Goal: Information Seeking & Learning: Learn about a topic

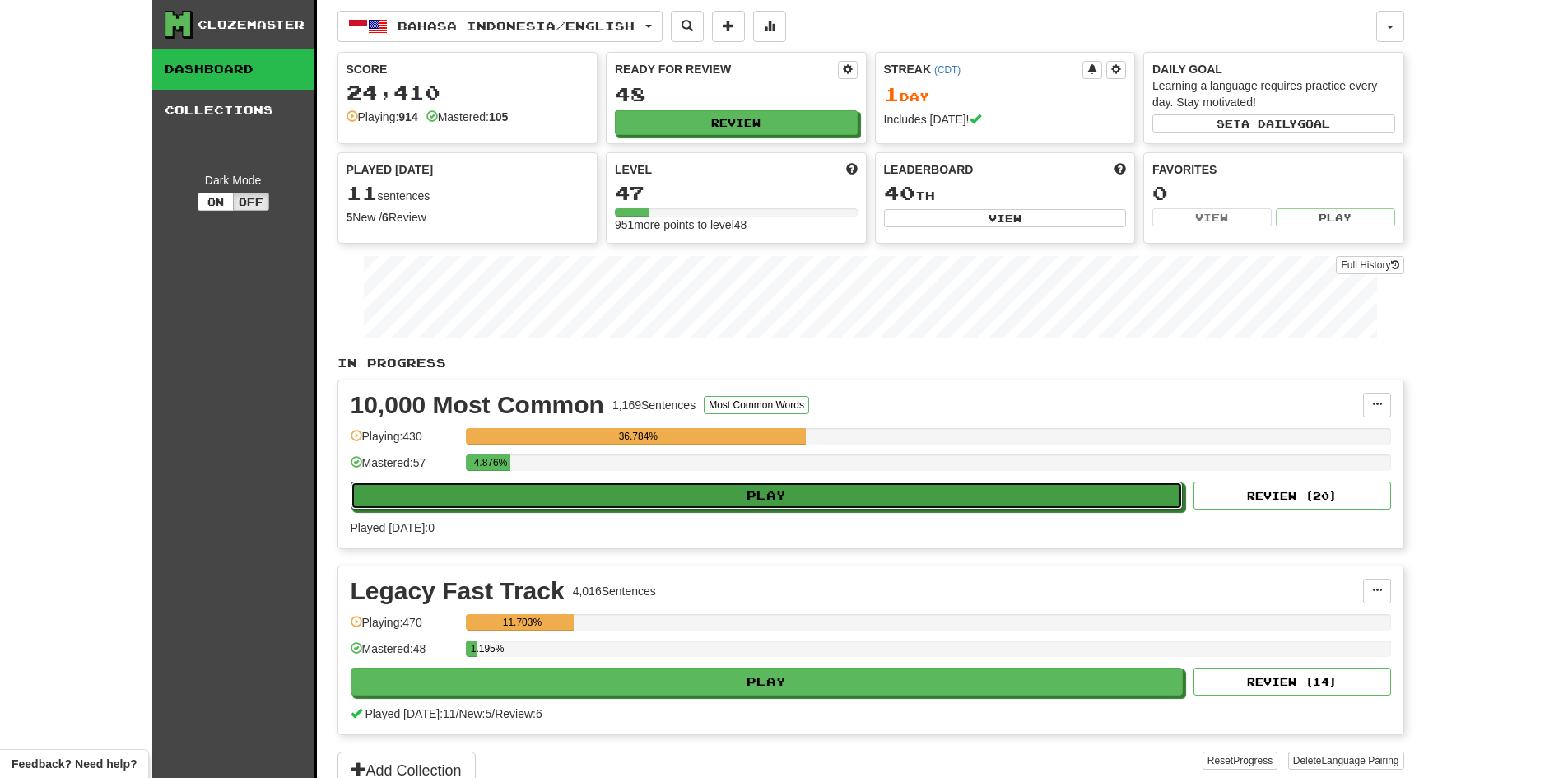
click at [731, 492] on button "Play" at bounding box center [766, 495] width 833 height 28
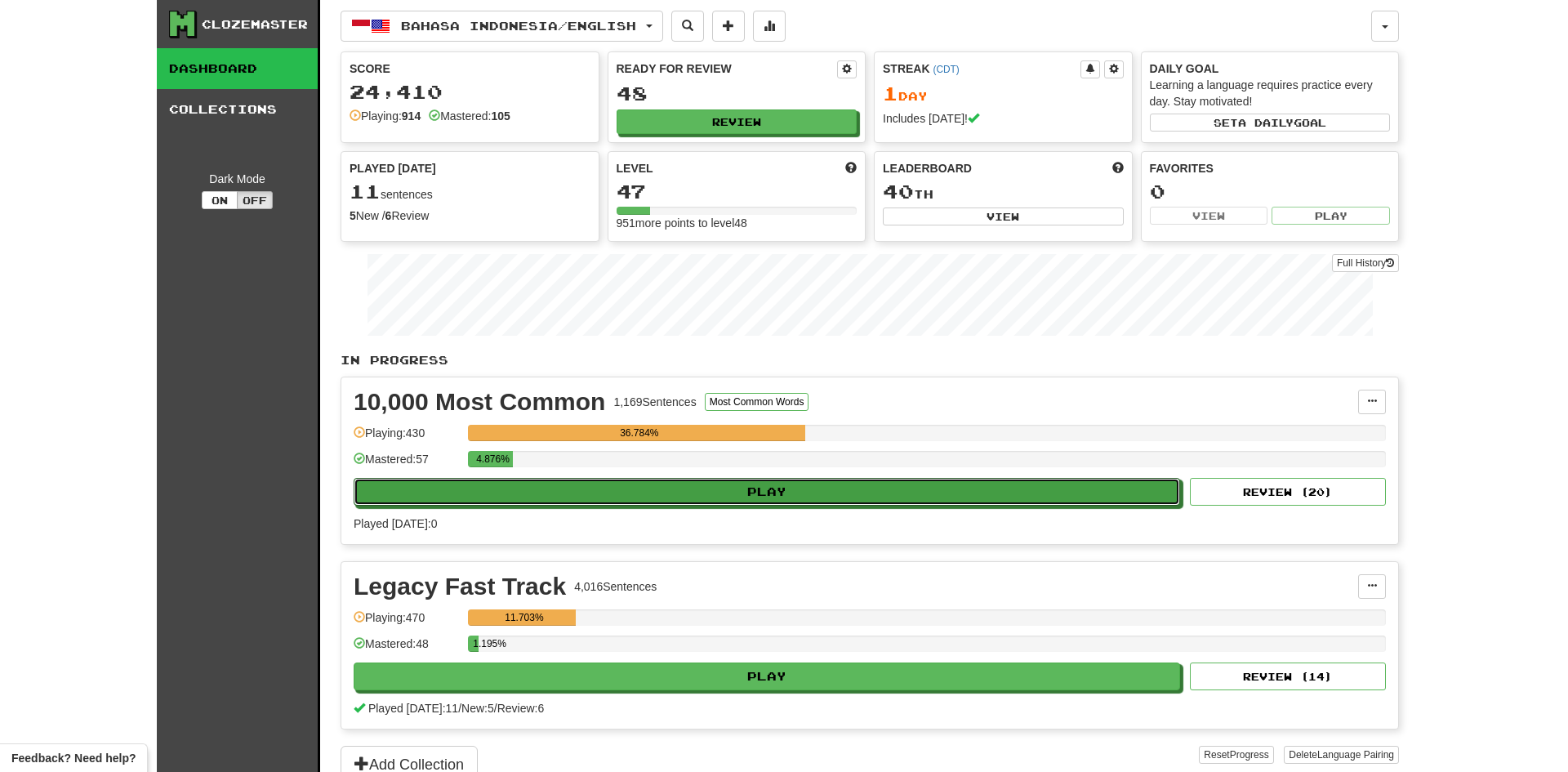
select select "**"
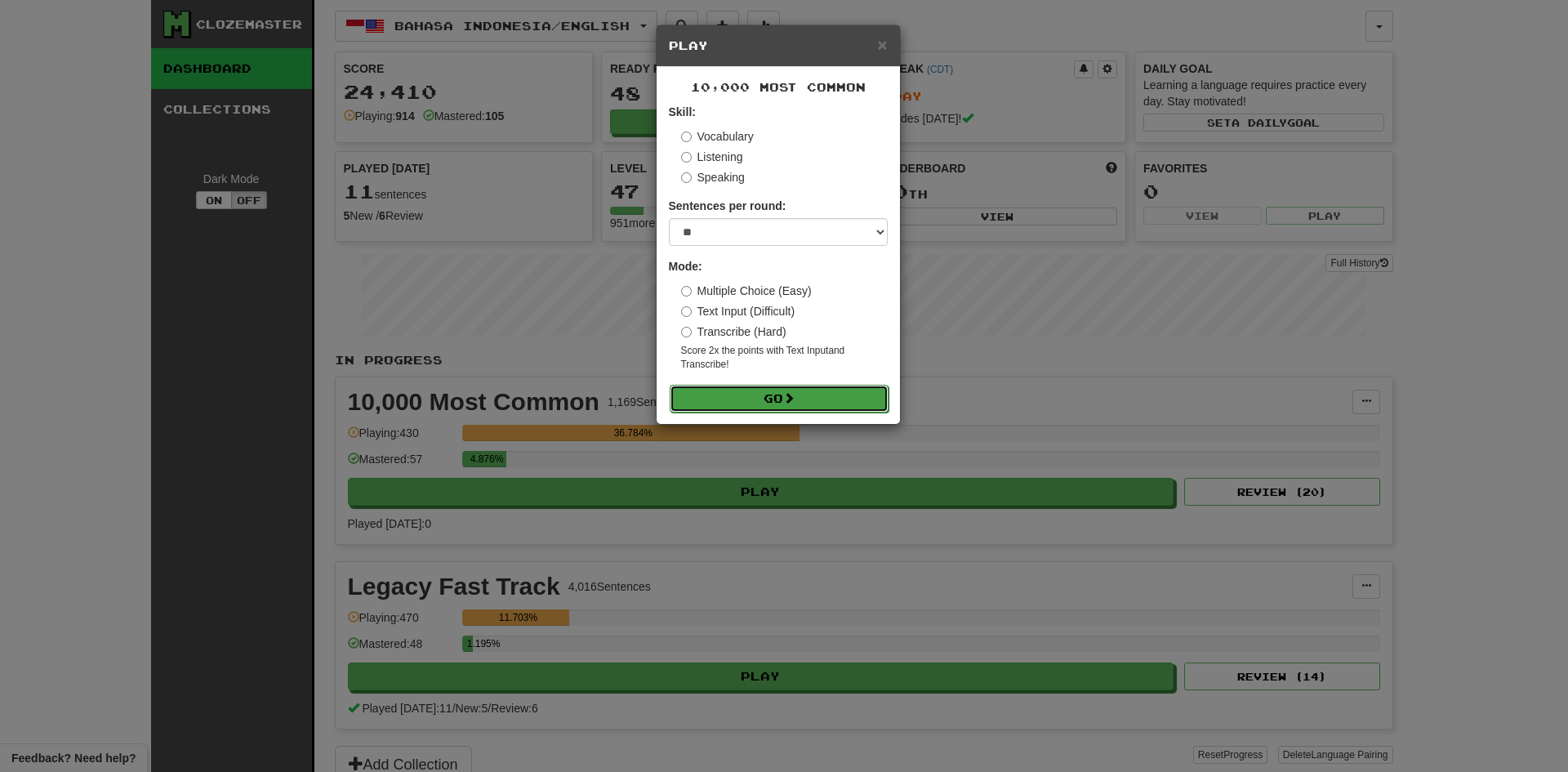
click at [794, 395] on span at bounding box center [789, 398] width 12 height 12
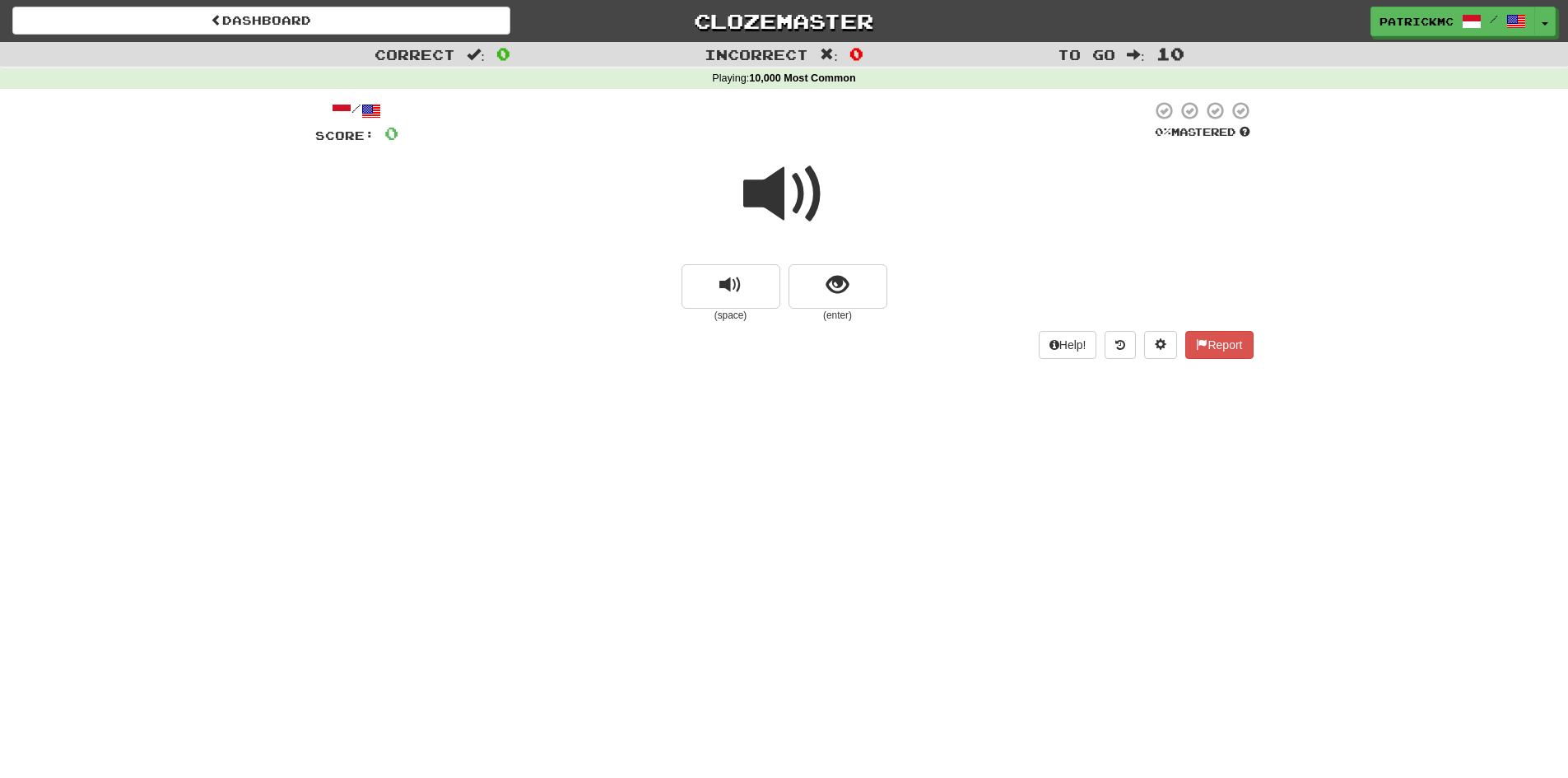
click at [778, 179] on span at bounding box center [784, 194] width 83 height 83
click at [796, 179] on span at bounding box center [784, 194] width 83 height 83
click at [821, 287] on button "show sentence" at bounding box center [838, 287] width 99 height 45
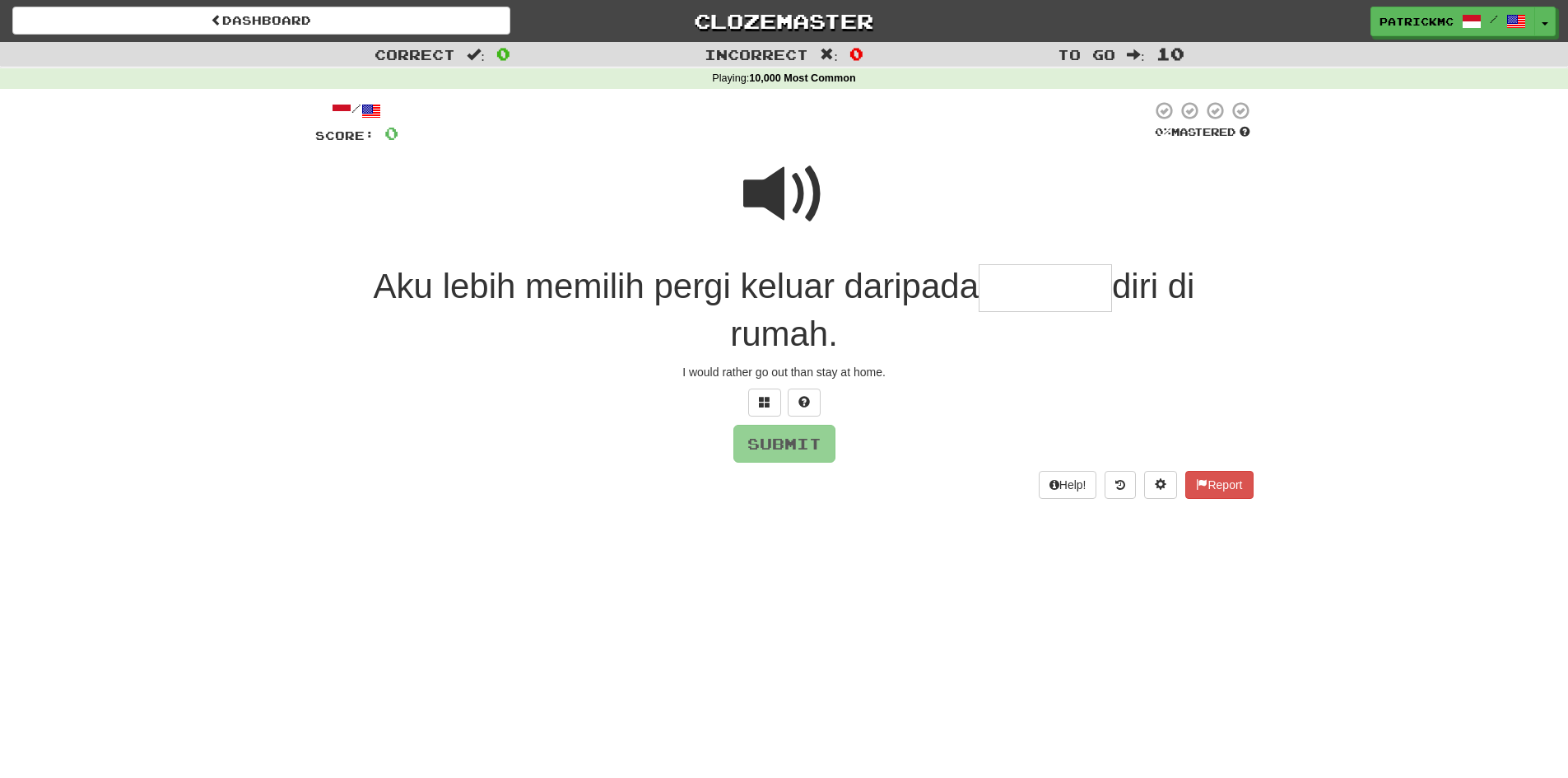
click at [769, 195] on span at bounding box center [784, 194] width 83 height 83
click at [1060, 301] on input "text" at bounding box center [1045, 289] width 133 height 49
click at [781, 201] on span at bounding box center [784, 194] width 83 height 83
click at [1037, 306] on input "***" at bounding box center [1045, 289] width 133 height 49
type input "*******"
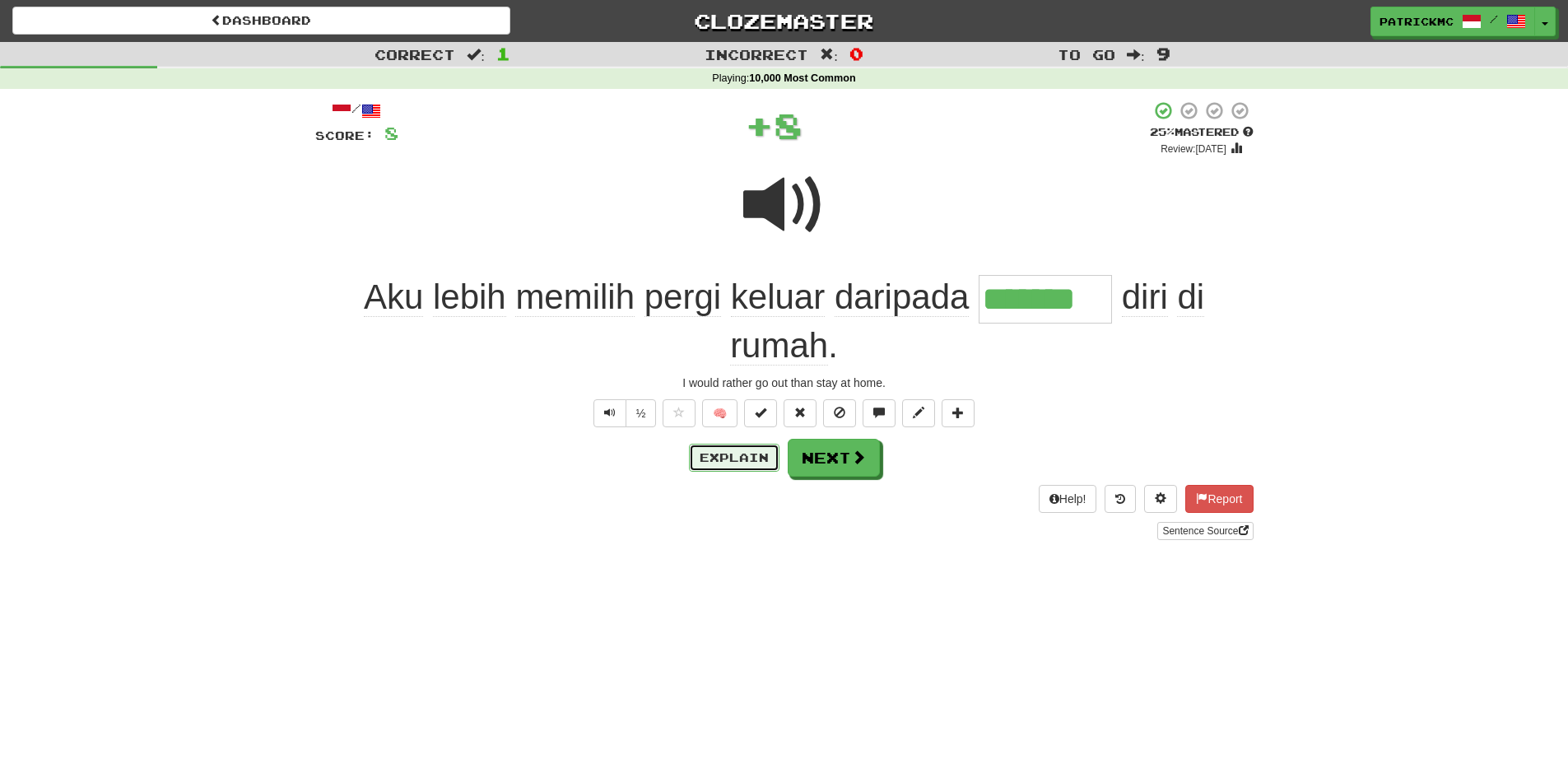
click at [720, 460] on button "Explain" at bounding box center [733, 457] width 90 height 28
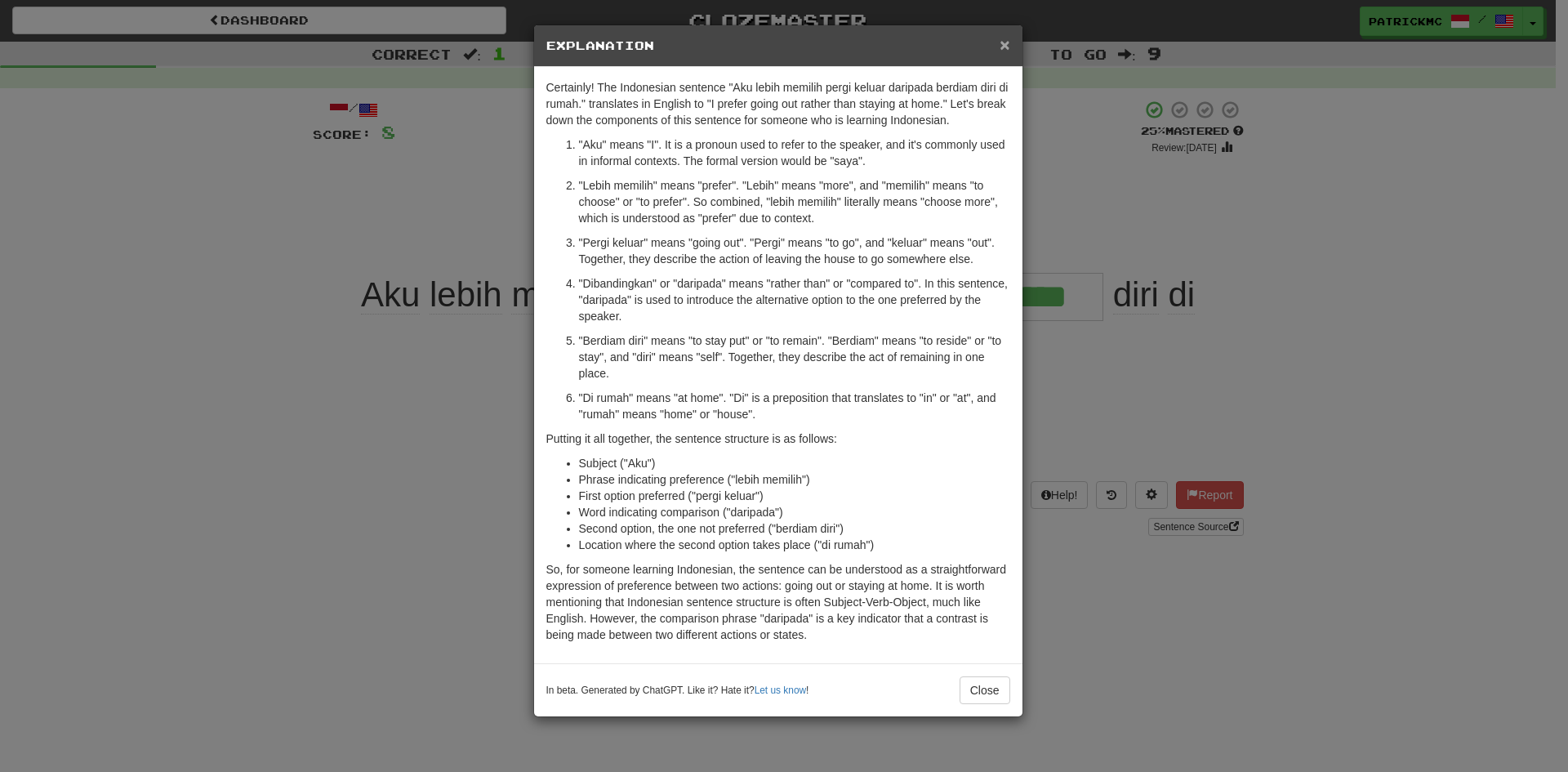
drag, startPoint x: 1000, startPoint y: 43, endPoint x: 1003, endPoint y: 54, distance: 11.4
click at [1003, 44] on span "×" at bounding box center [1005, 43] width 10 height 18
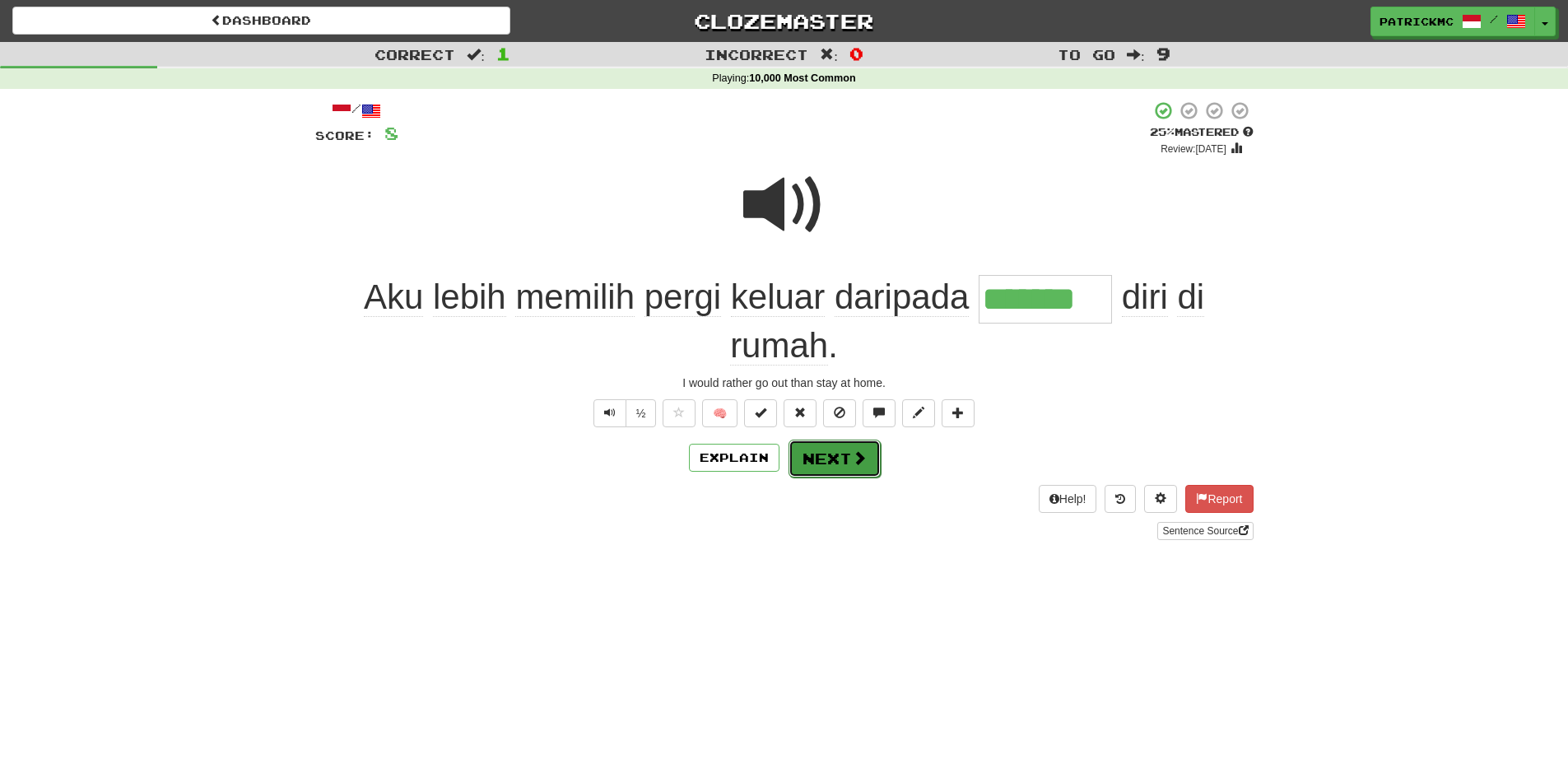
click at [831, 468] on button "Next" at bounding box center [835, 458] width 92 height 38
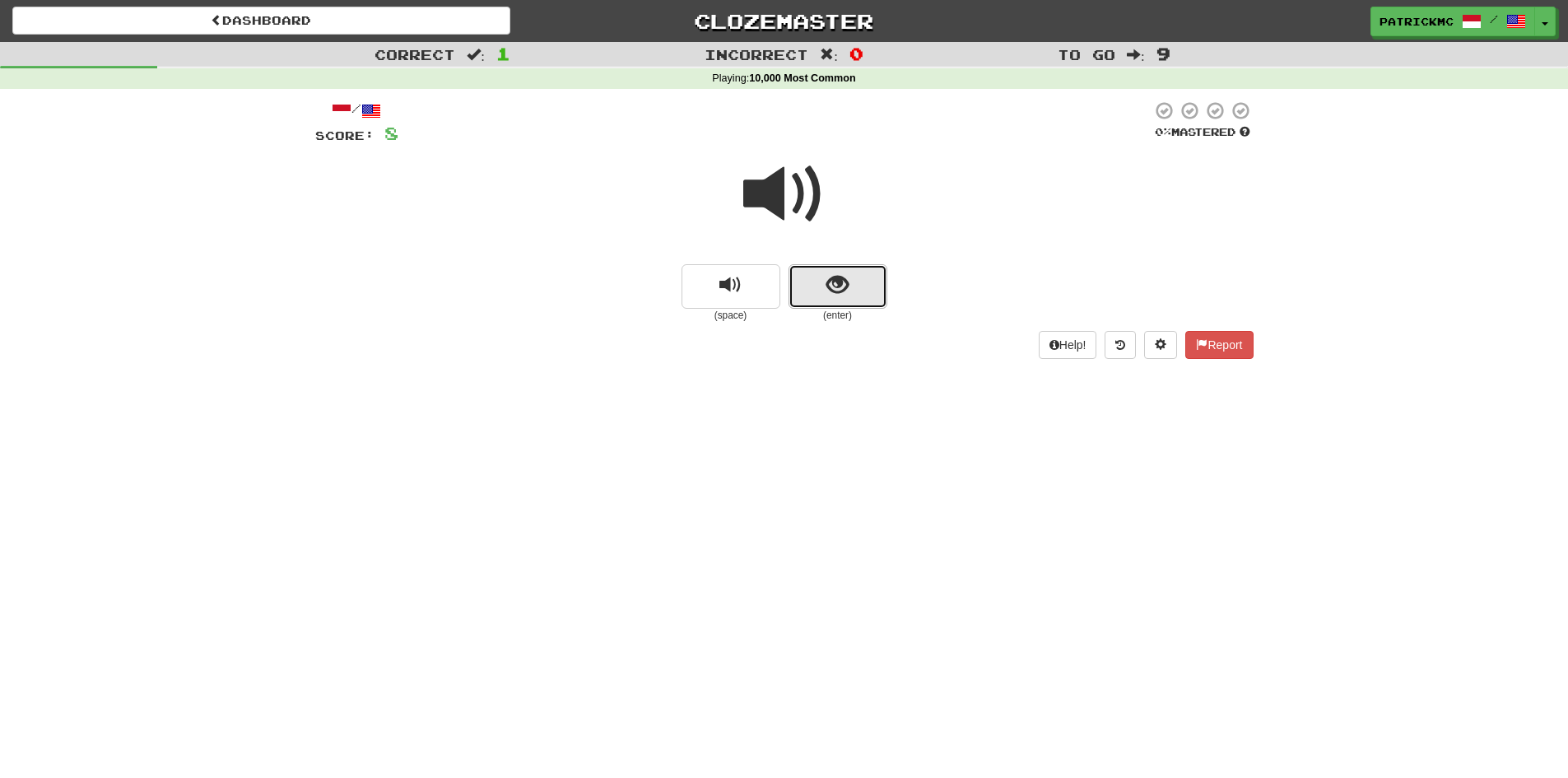
click at [823, 294] on button "show sentence" at bounding box center [838, 287] width 99 height 45
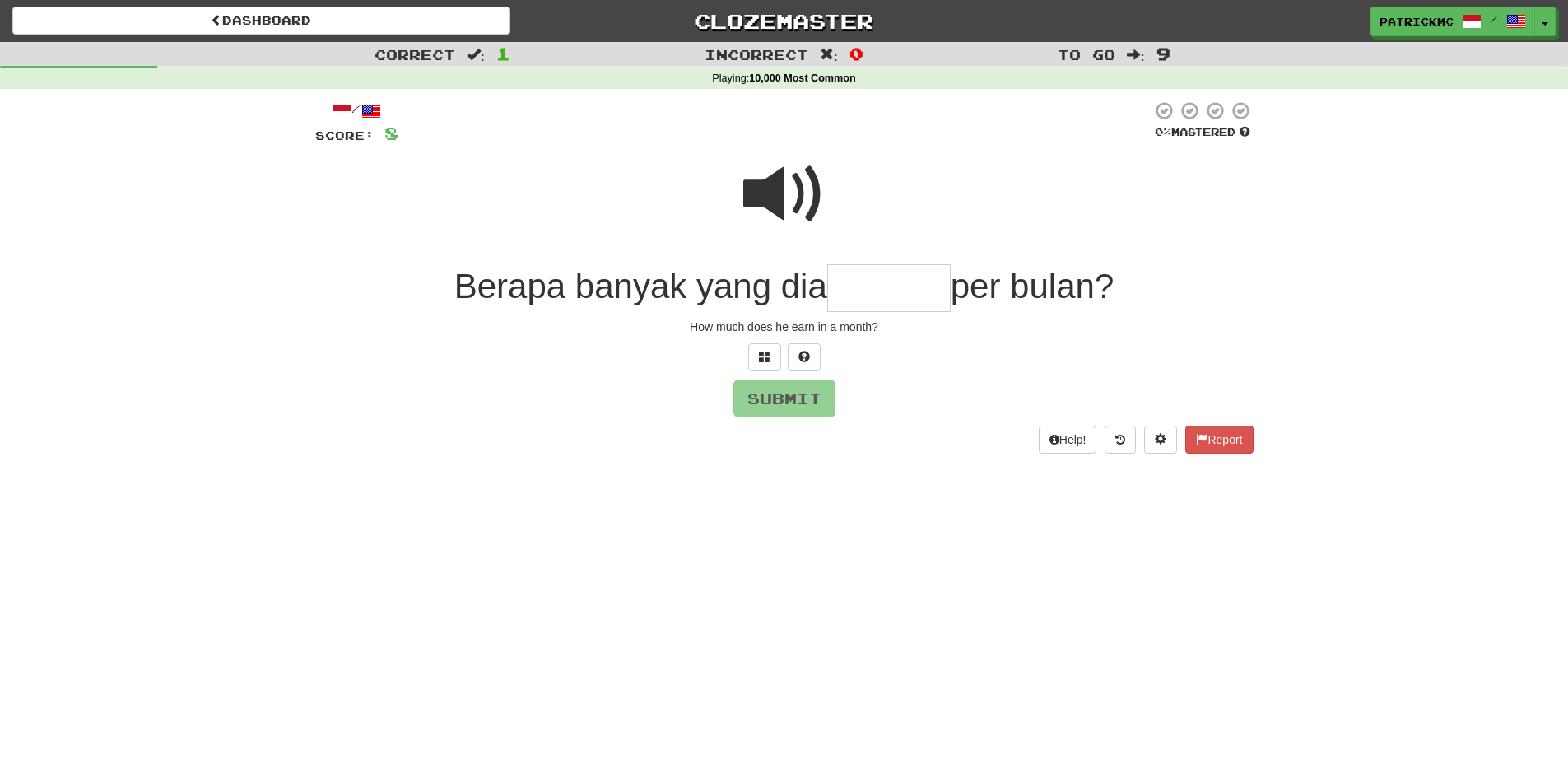
click at [784, 198] on span at bounding box center [784, 194] width 83 height 83
click at [855, 295] on input "text" at bounding box center [888, 289] width 124 height 49
type input "*******"
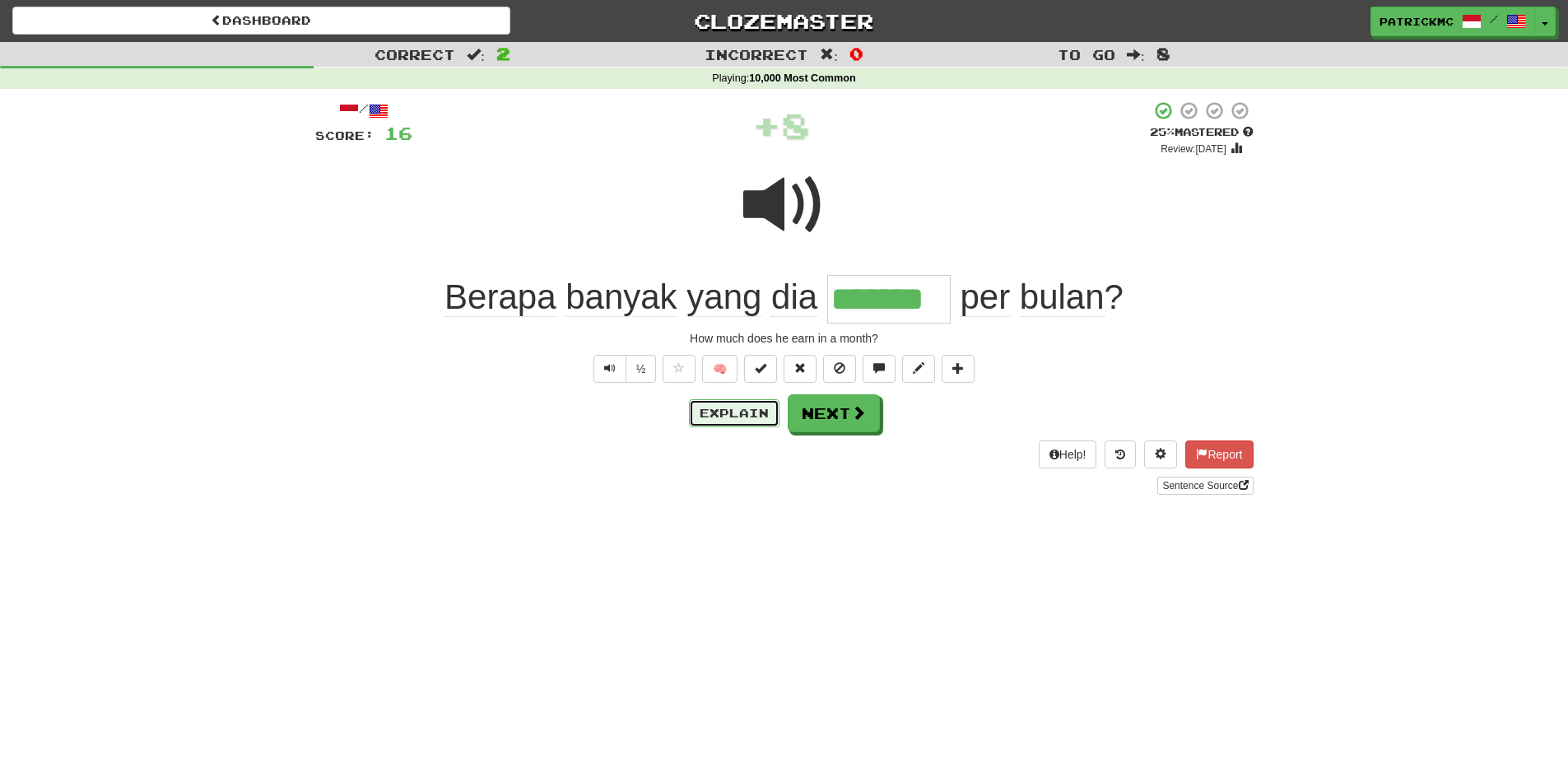
click at [725, 417] on button "Explain" at bounding box center [733, 412] width 90 height 28
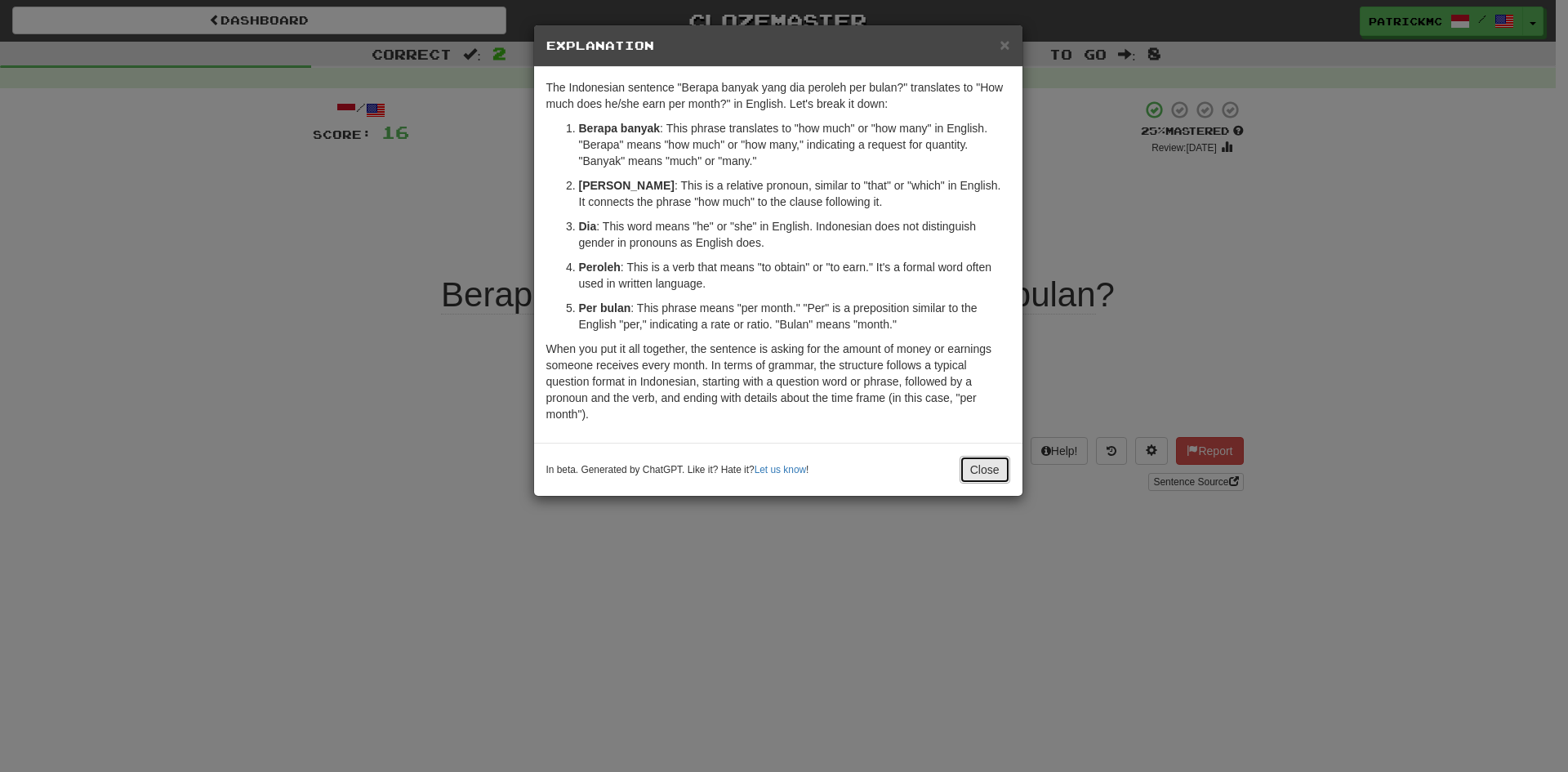
click at [975, 468] on button "Close" at bounding box center [985, 469] width 50 height 28
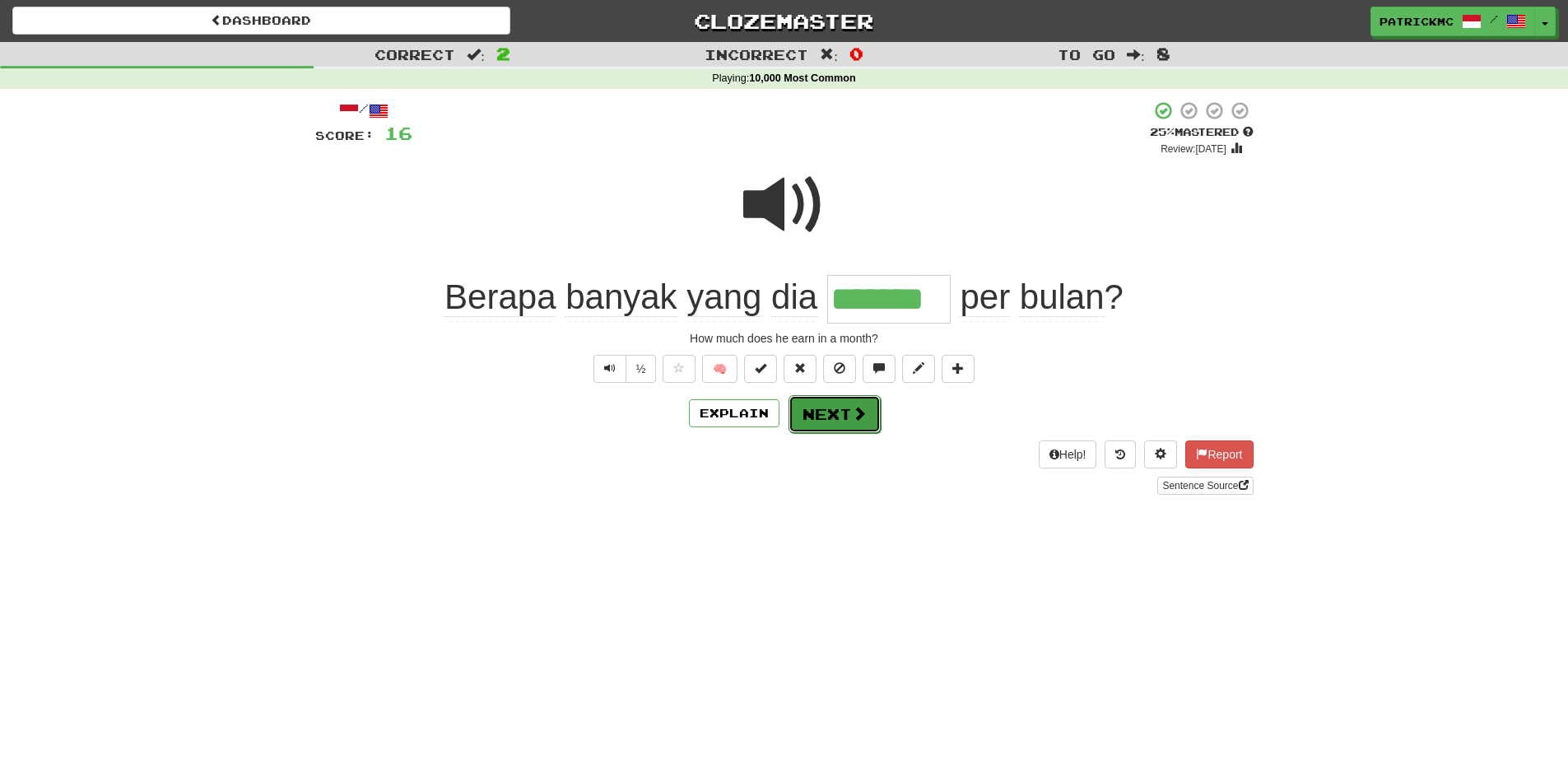
click at [846, 417] on button "Next" at bounding box center [835, 413] width 92 height 38
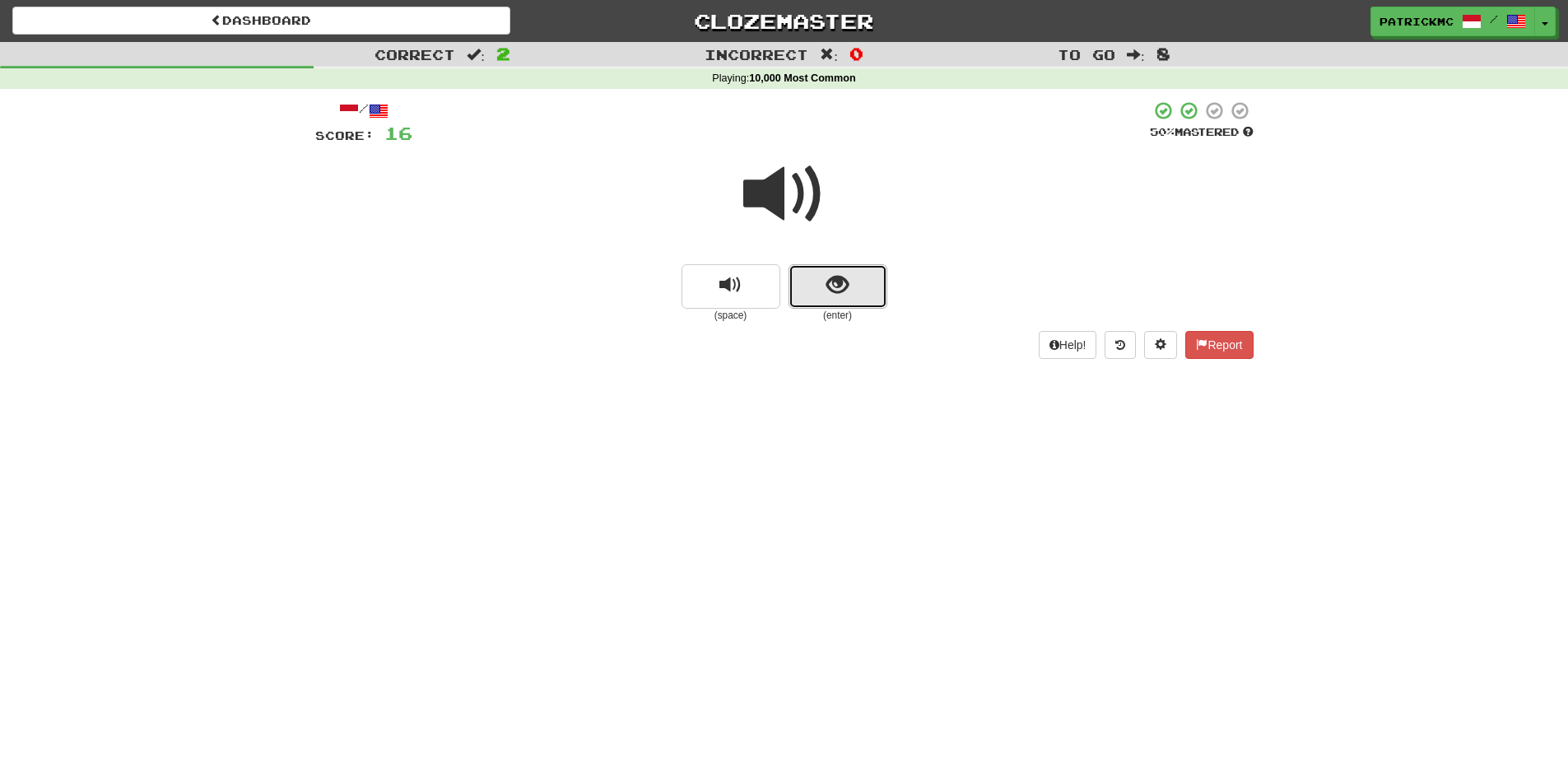
click at [835, 291] on span "show sentence" at bounding box center [837, 285] width 22 height 22
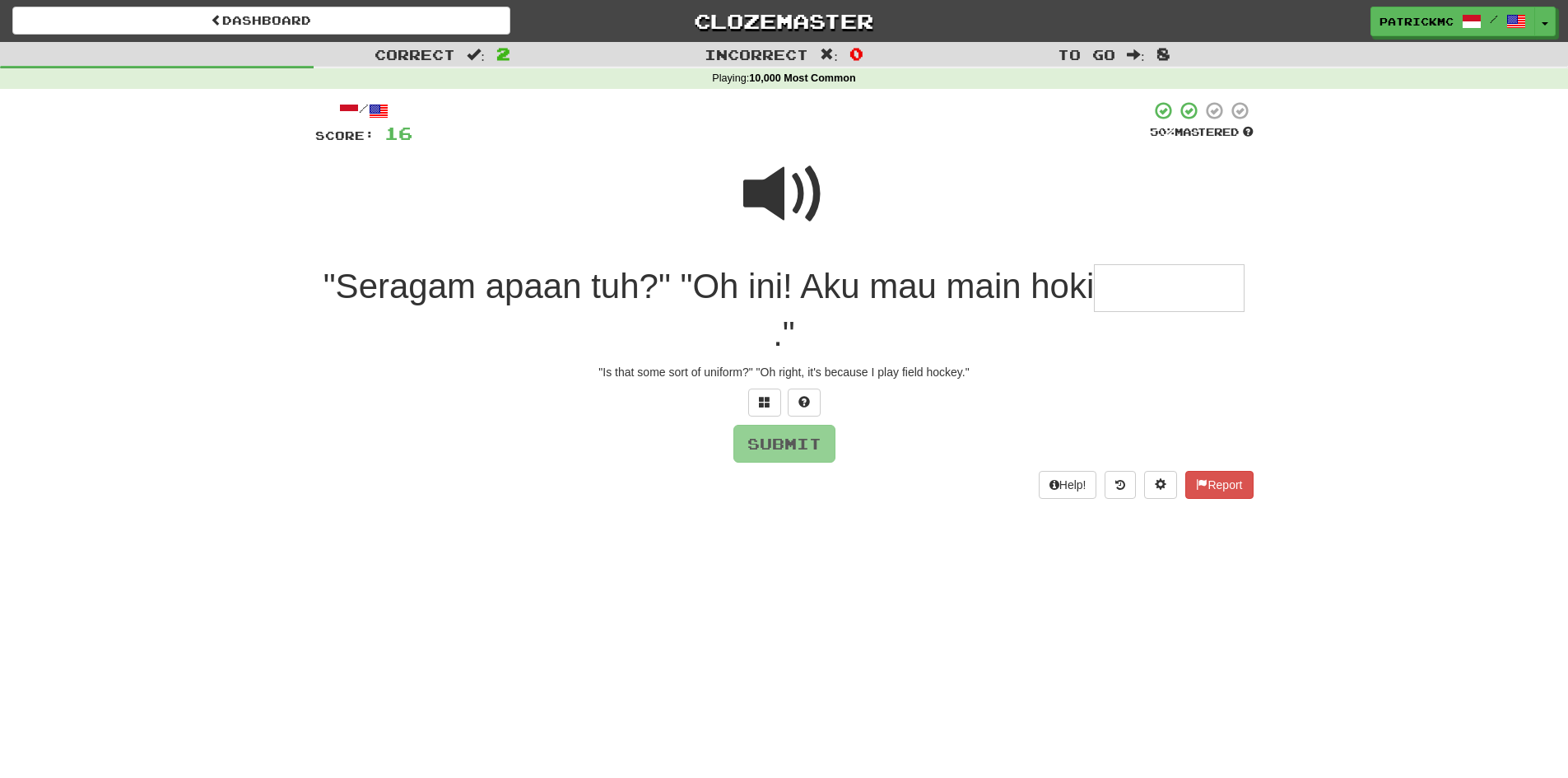
click at [799, 185] on span at bounding box center [784, 194] width 83 height 83
click at [1145, 290] on input "text" at bounding box center [1168, 289] width 151 height 49
type input "*"
click at [794, 190] on span at bounding box center [784, 194] width 83 height 83
click at [1150, 296] on input "text" at bounding box center [1168, 289] width 151 height 49
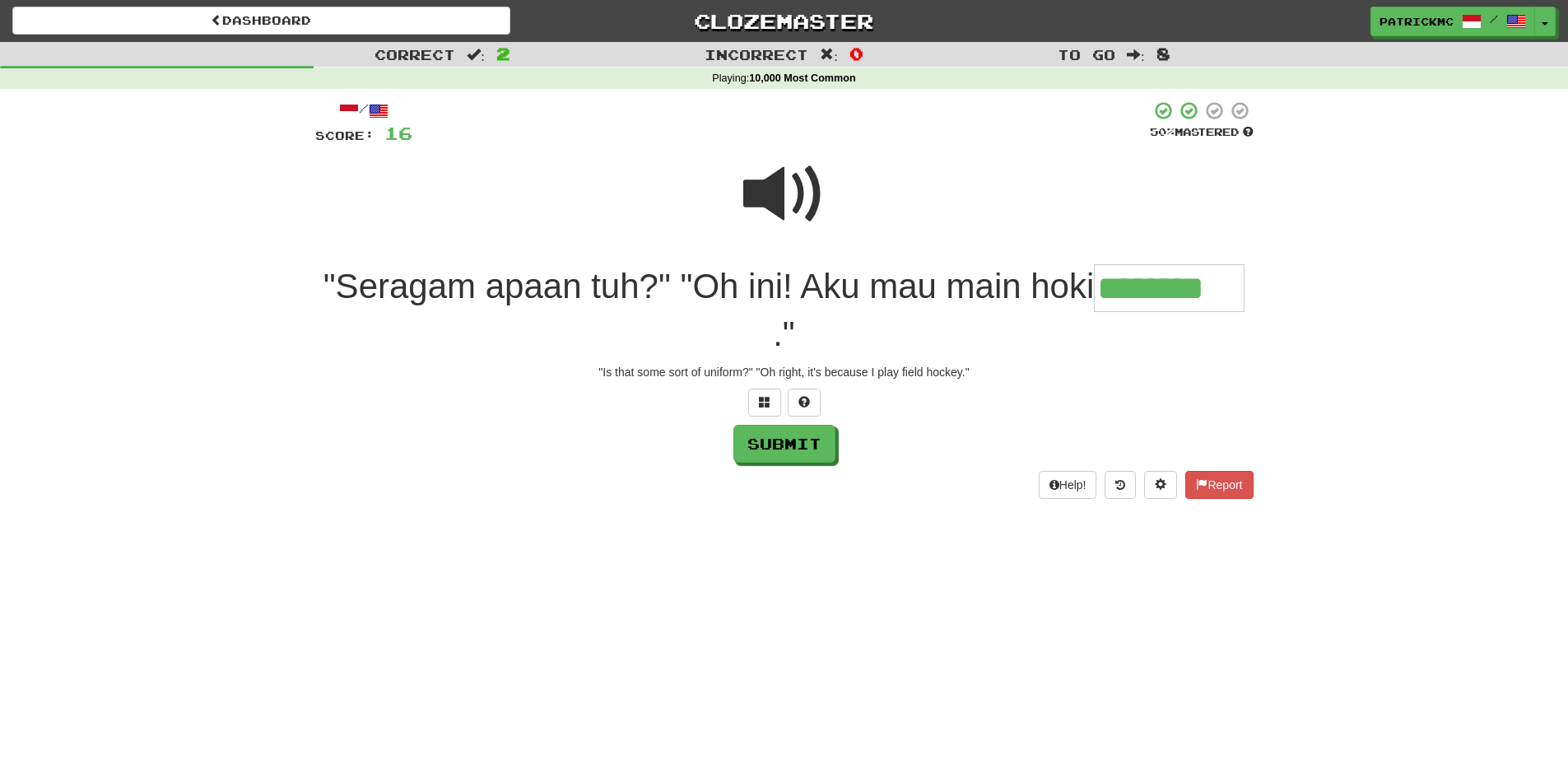
type input "********"
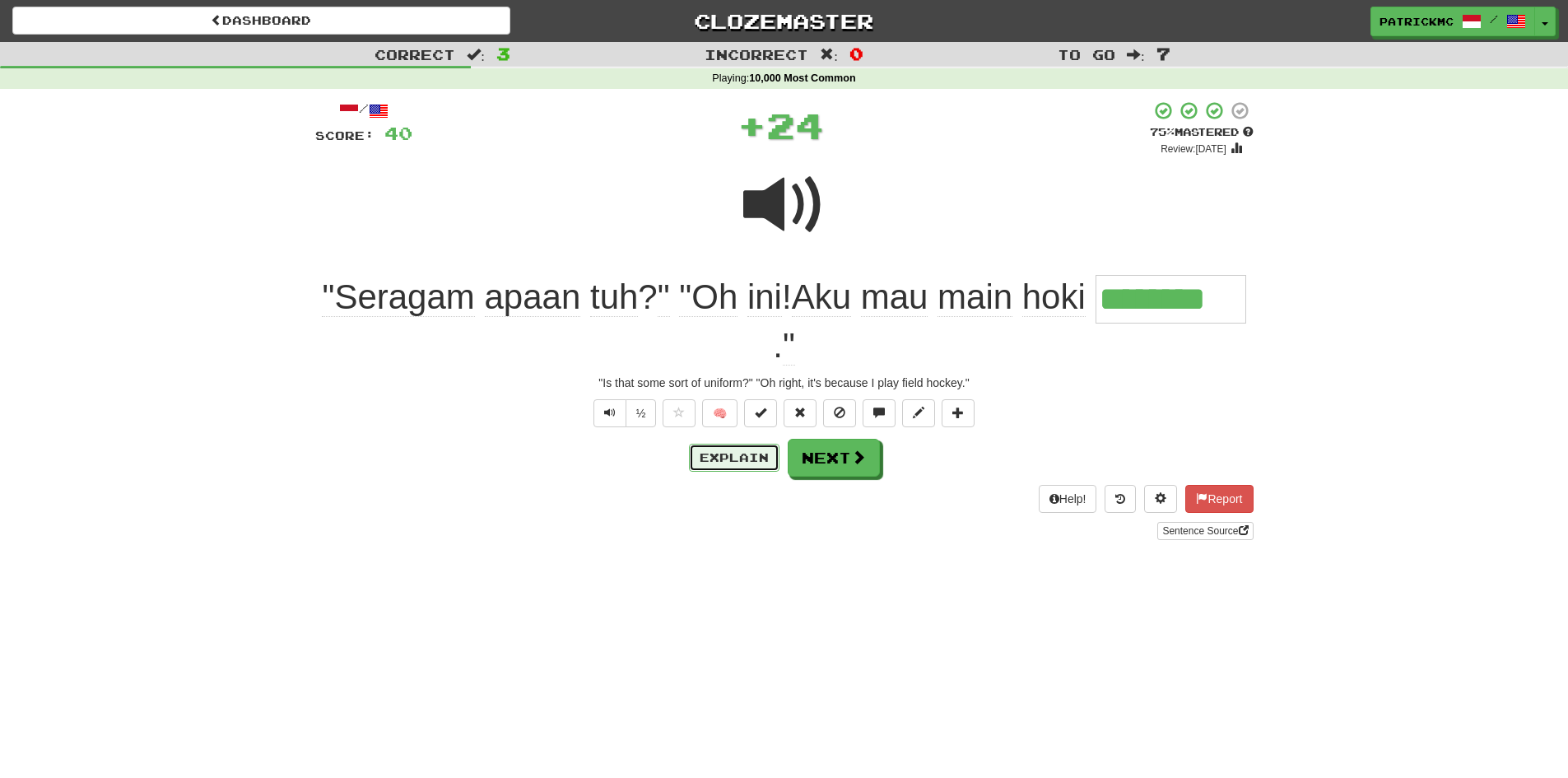
click at [748, 459] on button "Explain" at bounding box center [733, 457] width 90 height 28
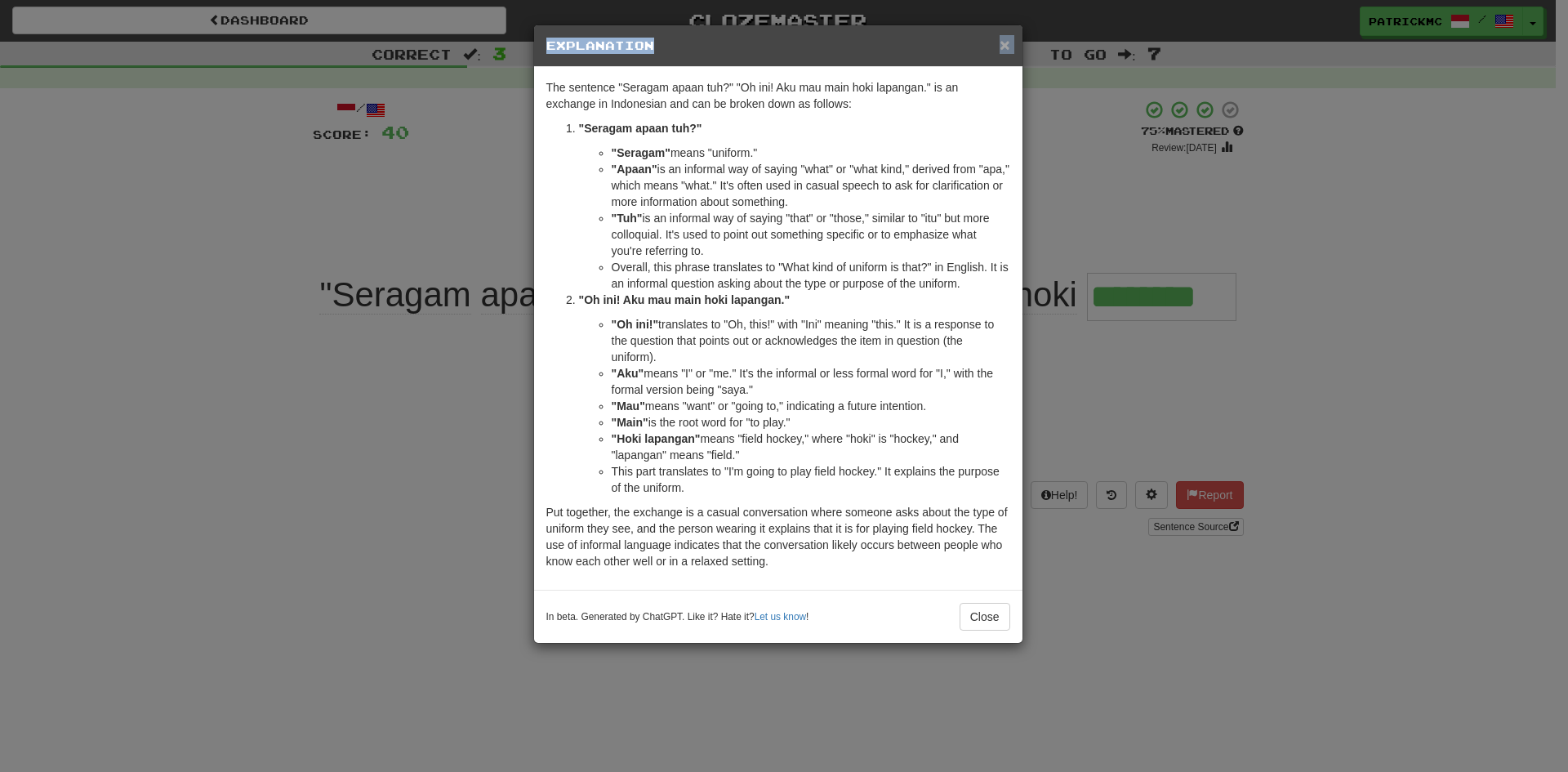
click at [1000, 41] on div "× Explanation" at bounding box center [778, 45] width 489 height 41
click at [1005, 41] on span "×" at bounding box center [1005, 43] width 10 height 18
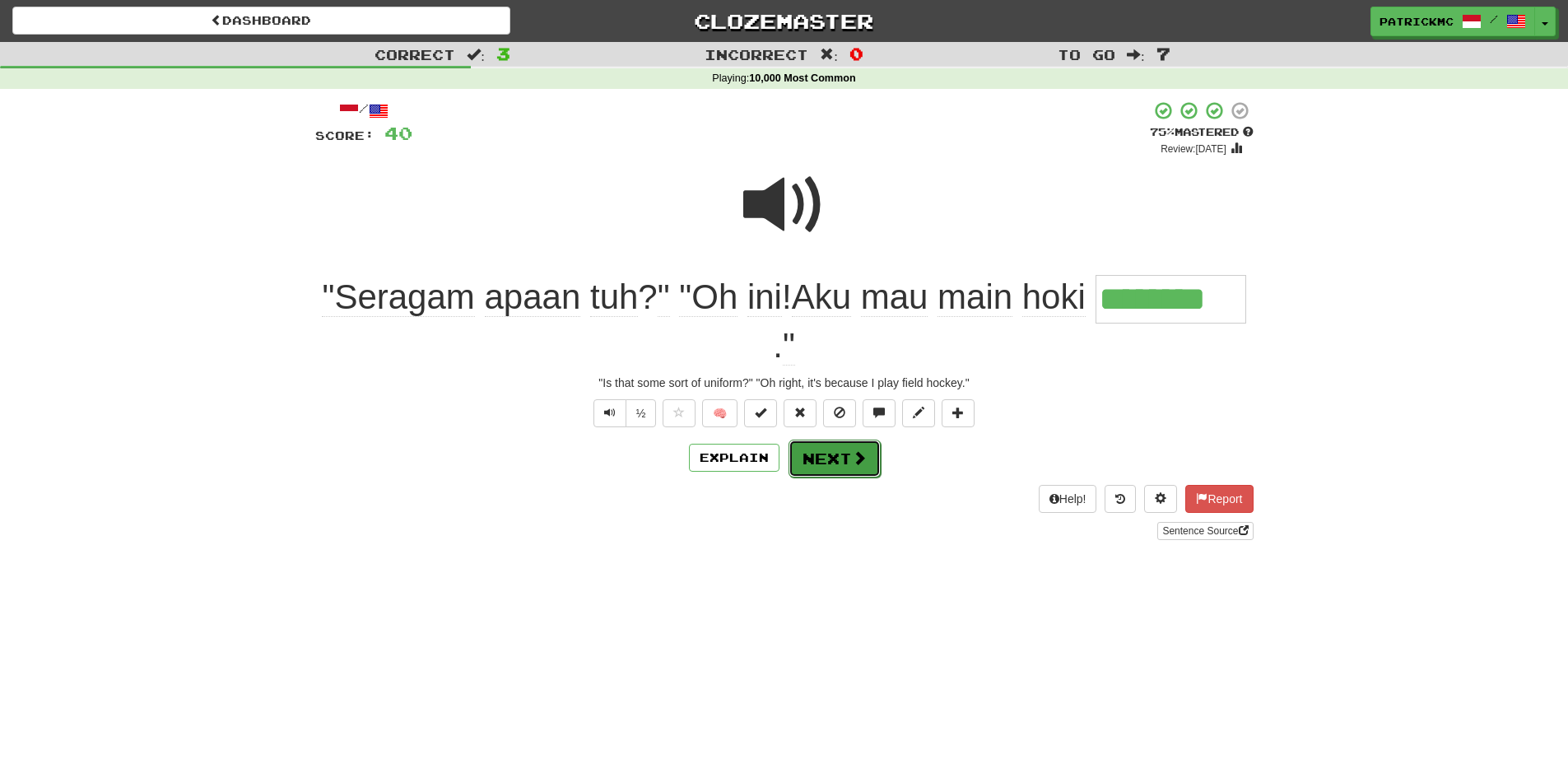
click at [855, 462] on span at bounding box center [859, 457] width 15 height 15
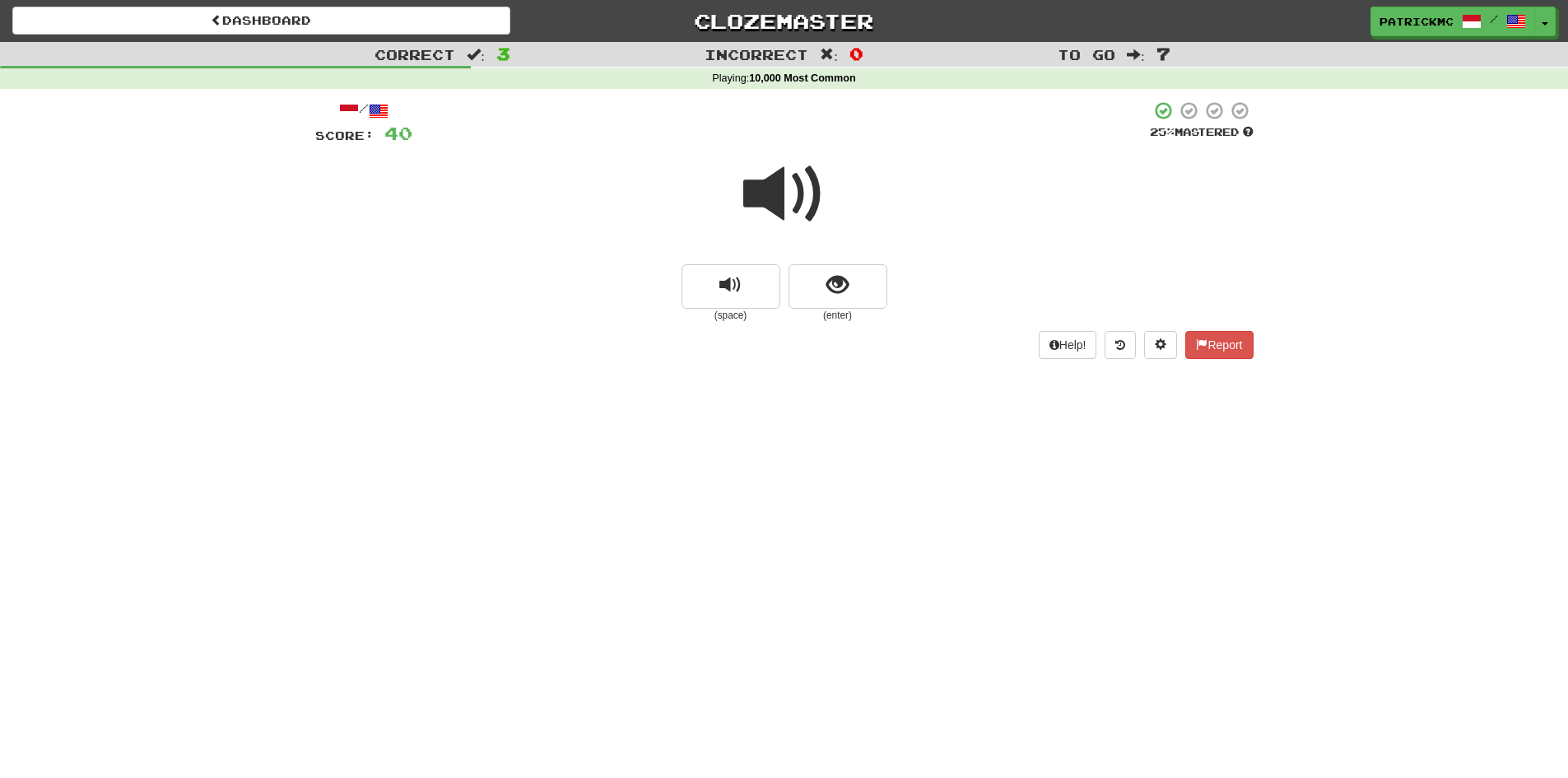
click at [782, 190] on span at bounding box center [784, 194] width 83 height 83
click at [801, 184] on span at bounding box center [784, 194] width 83 height 83
click at [815, 196] on span at bounding box center [784, 194] width 83 height 83
click at [841, 287] on span "show sentence" at bounding box center [837, 285] width 22 height 22
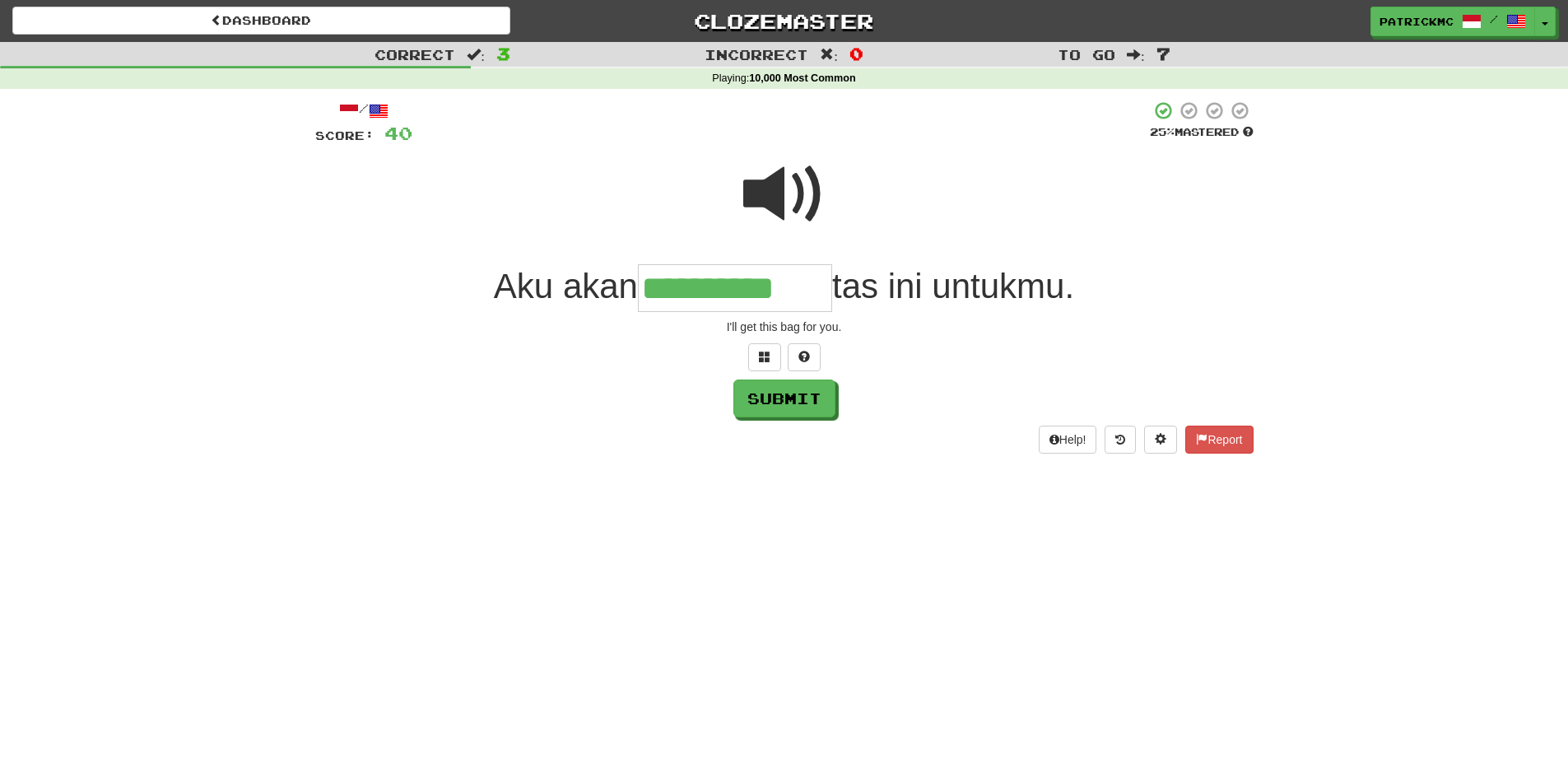
type input "**********"
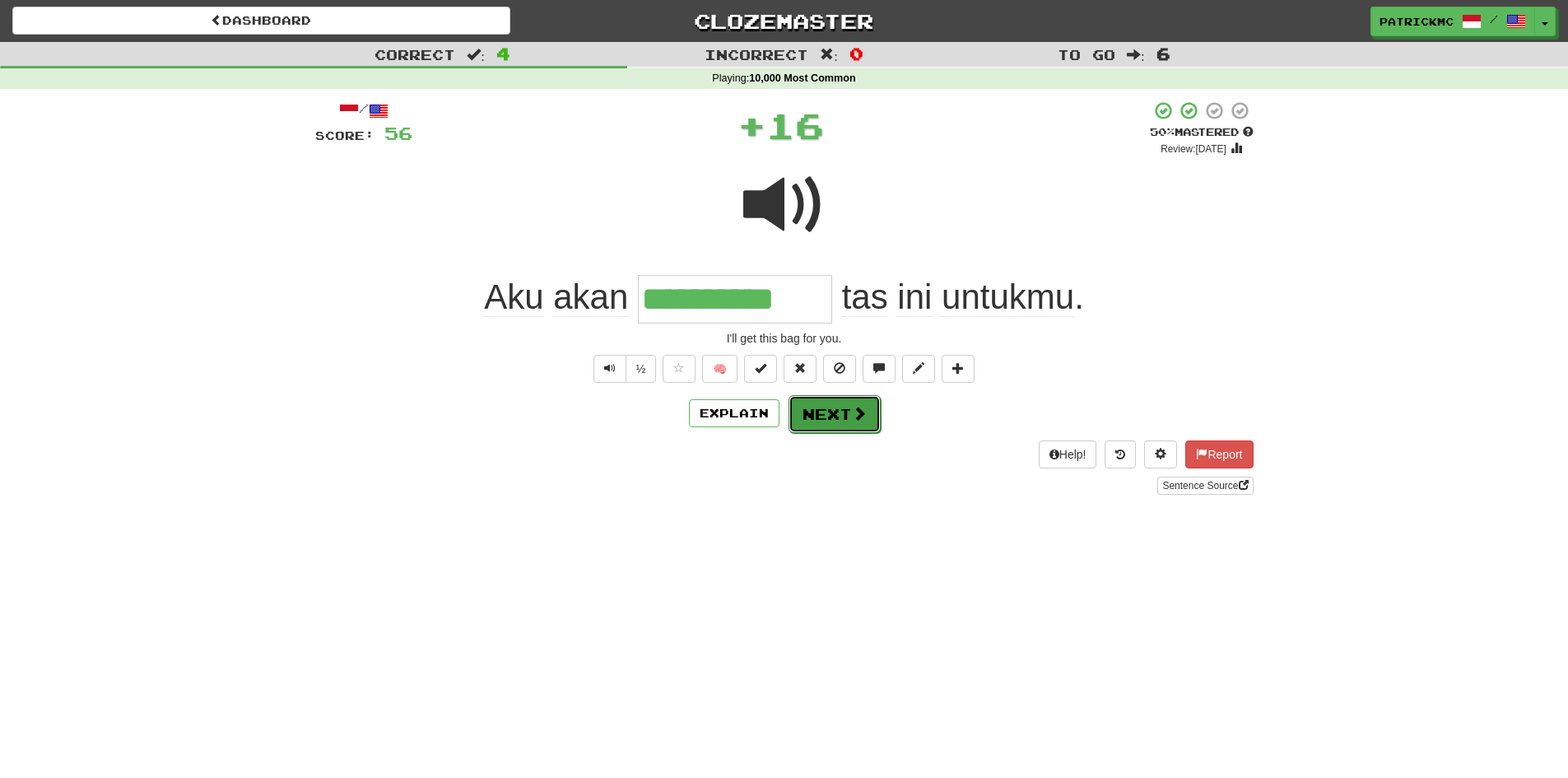
click at [842, 414] on button "Next" at bounding box center [835, 413] width 92 height 38
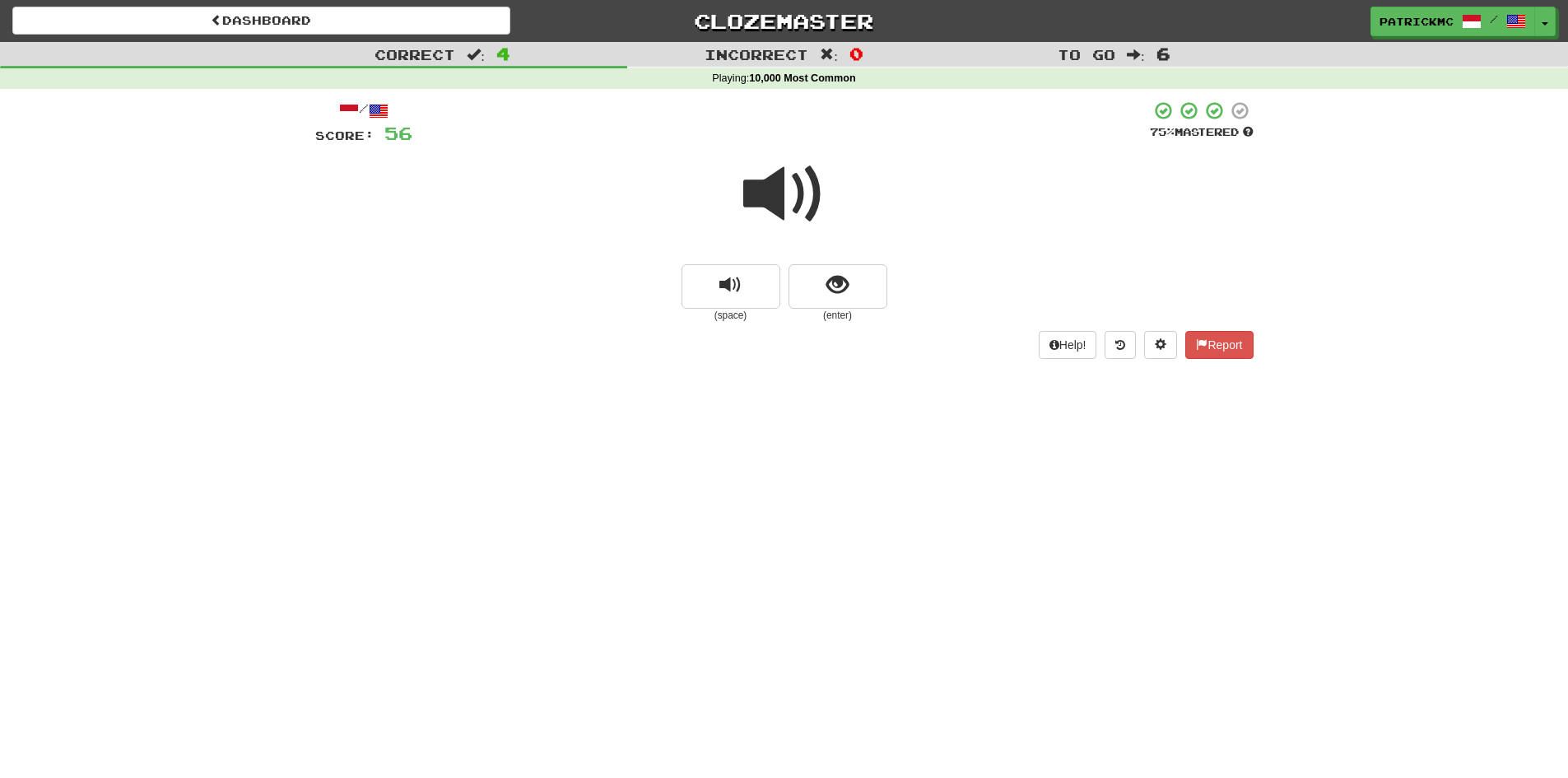
click at [775, 196] on span at bounding box center [784, 194] width 83 height 83
click at [847, 289] on span "show sentence" at bounding box center [837, 285] width 22 height 22
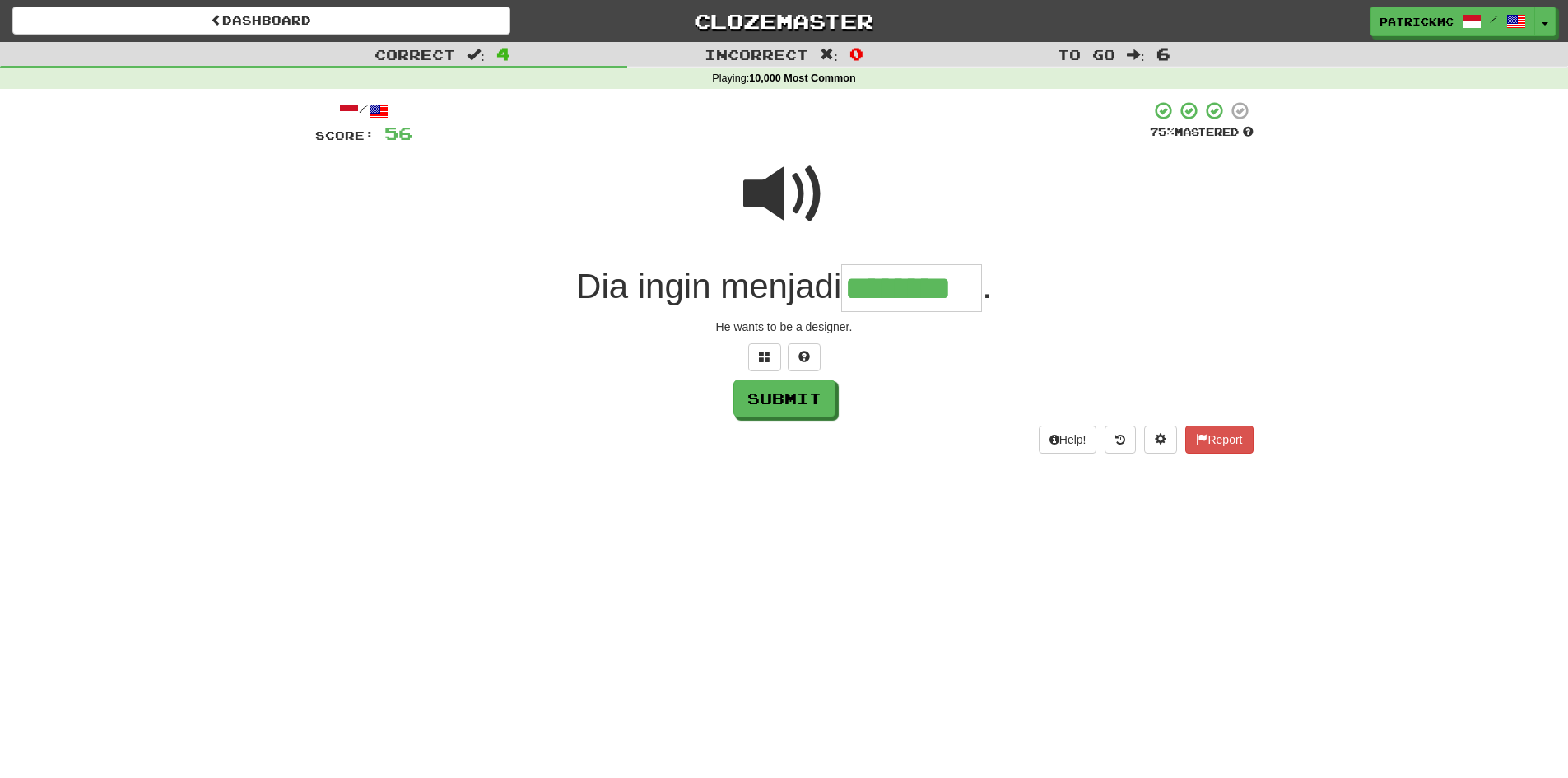
type input "********"
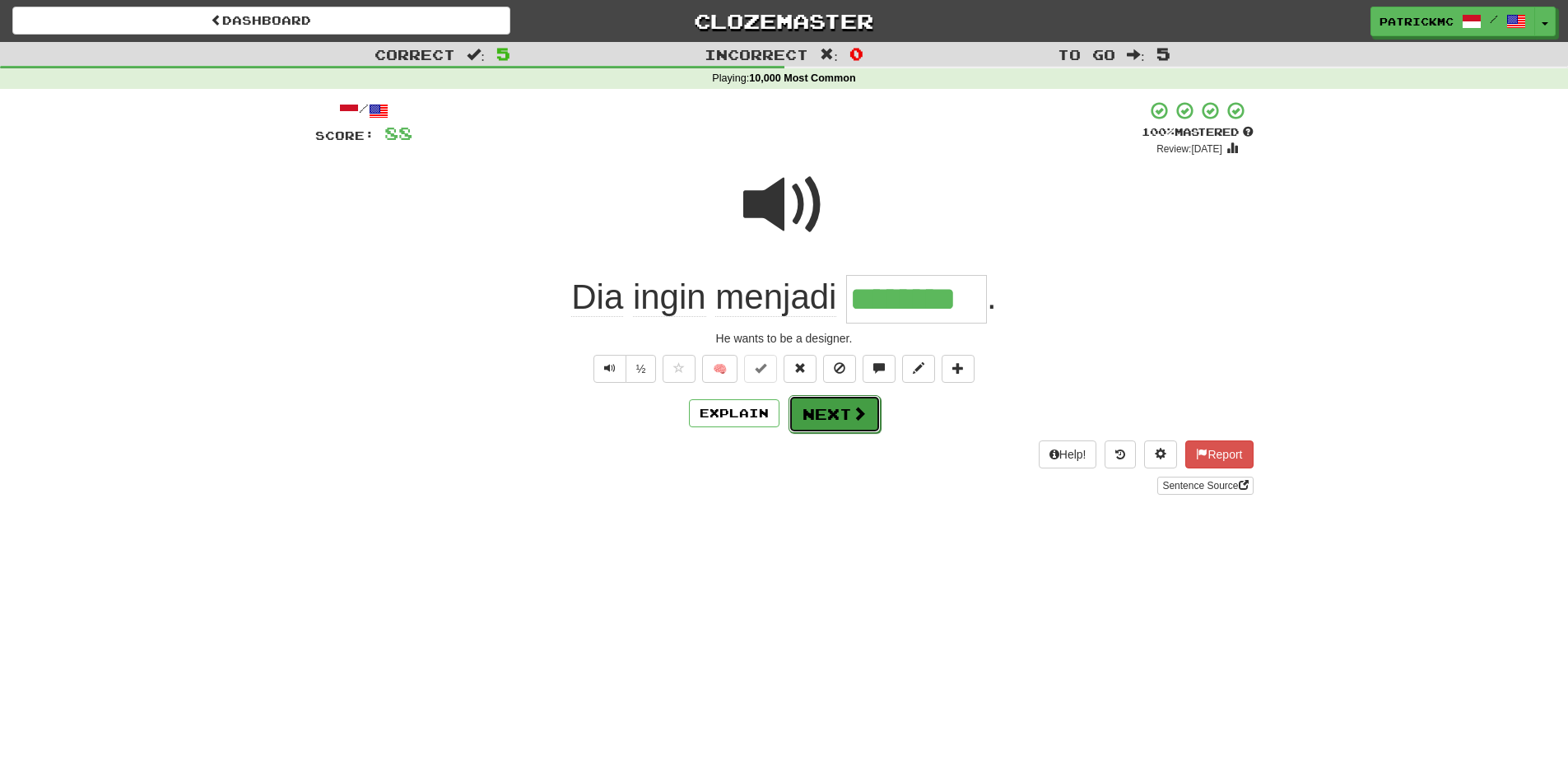
click at [820, 420] on button "Next" at bounding box center [835, 413] width 92 height 38
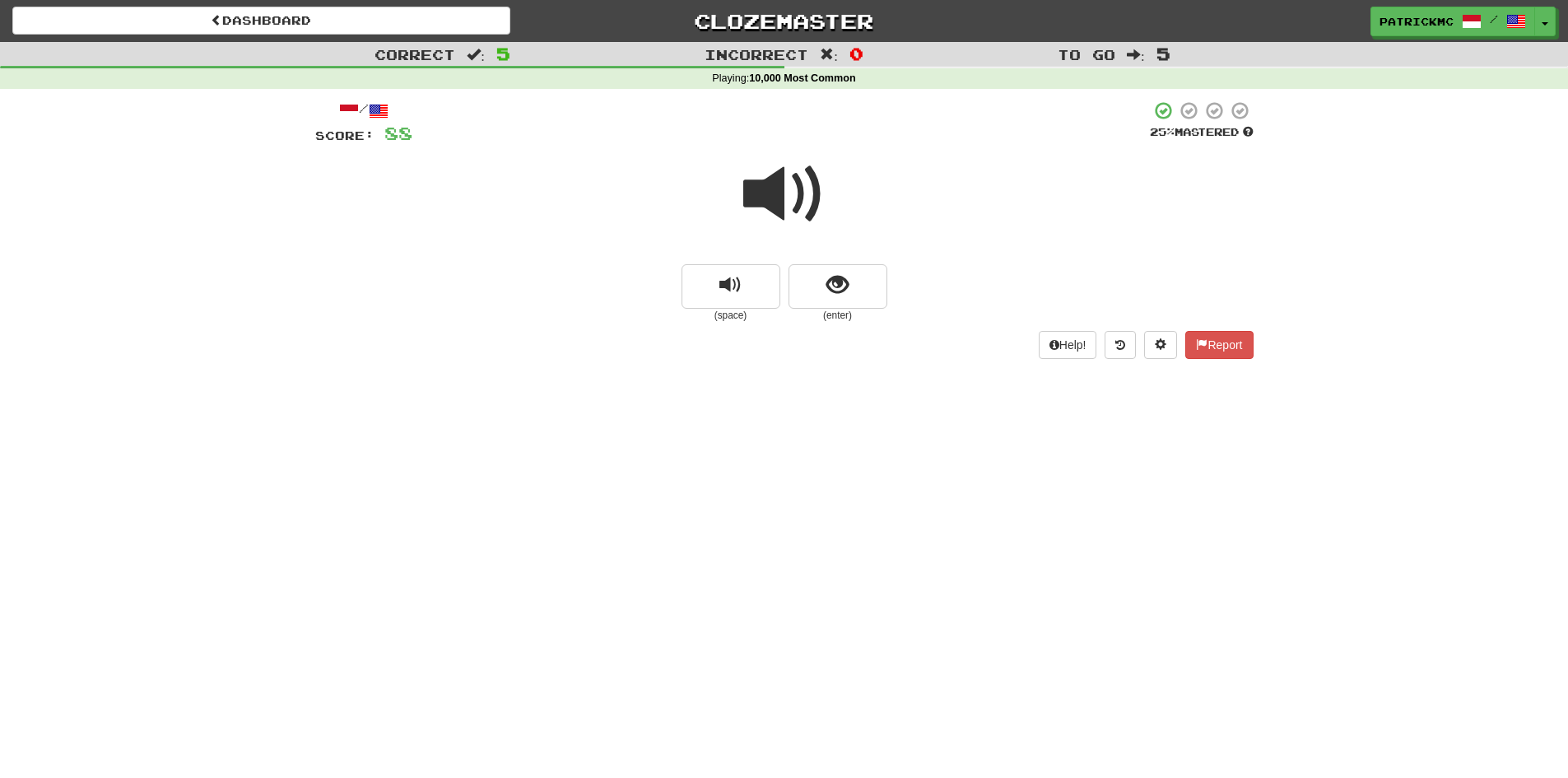
click at [779, 186] on span at bounding box center [784, 194] width 83 height 83
click at [791, 197] on span at bounding box center [784, 194] width 83 height 83
click at [790, 199] on span at bounding box center [784, 194] width 83 height 83
click at [850, 298] on button "show sentence" at bounding box center [838, 287] width 99 height 45
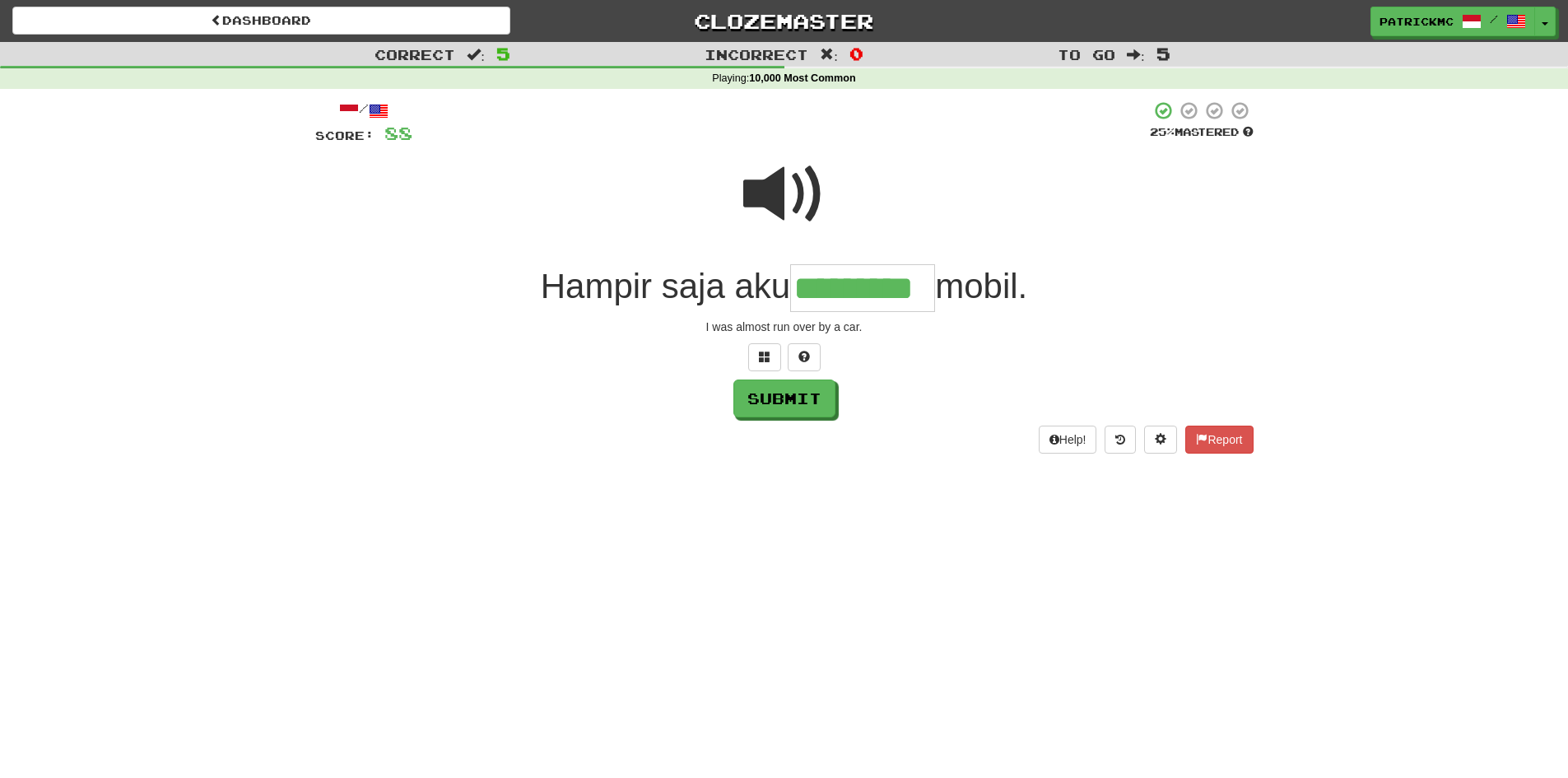
type input "*********"
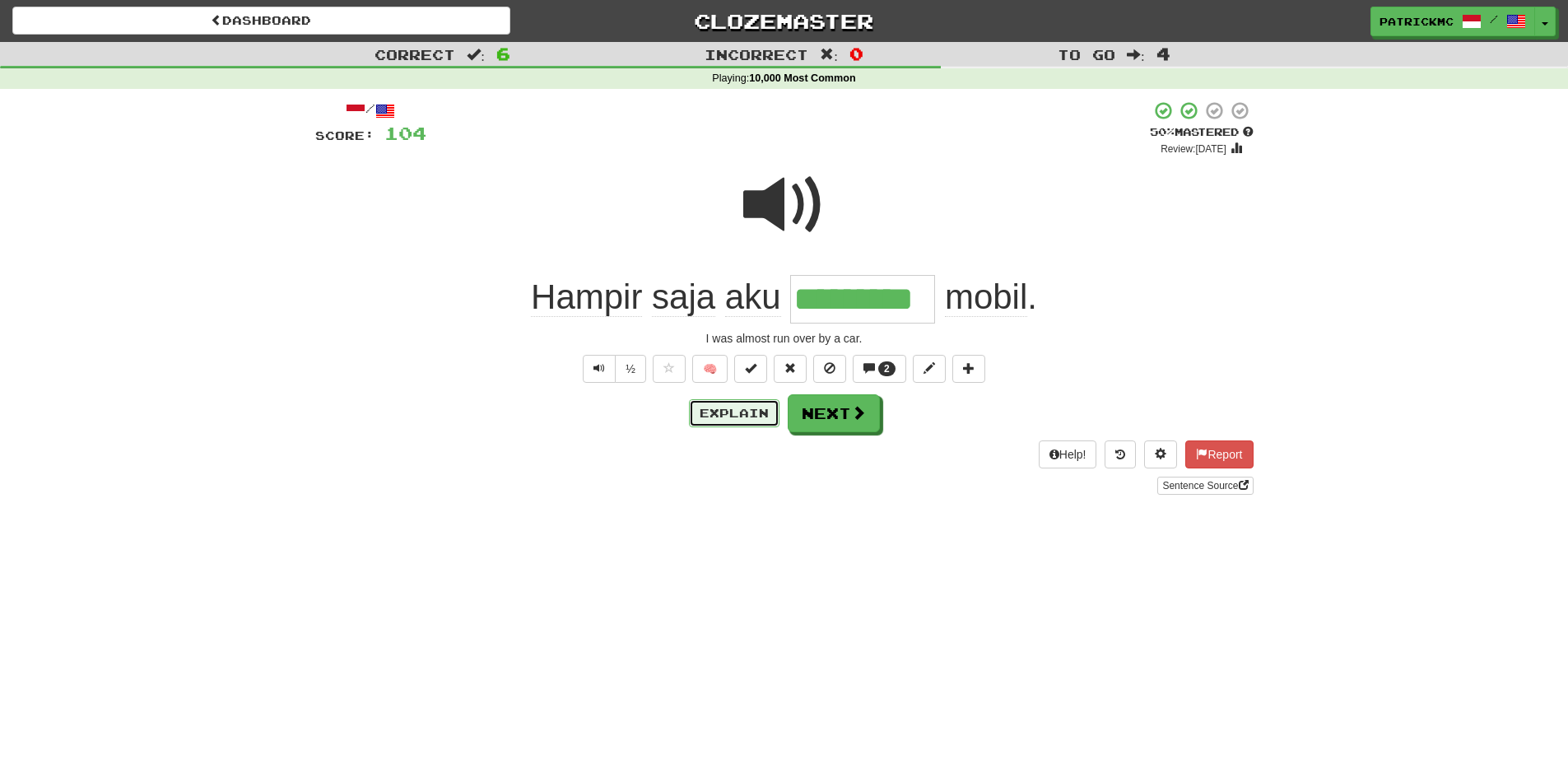
click at [733, 420] on button "Explain" at bounding box center [733, 412] width 90 height 28
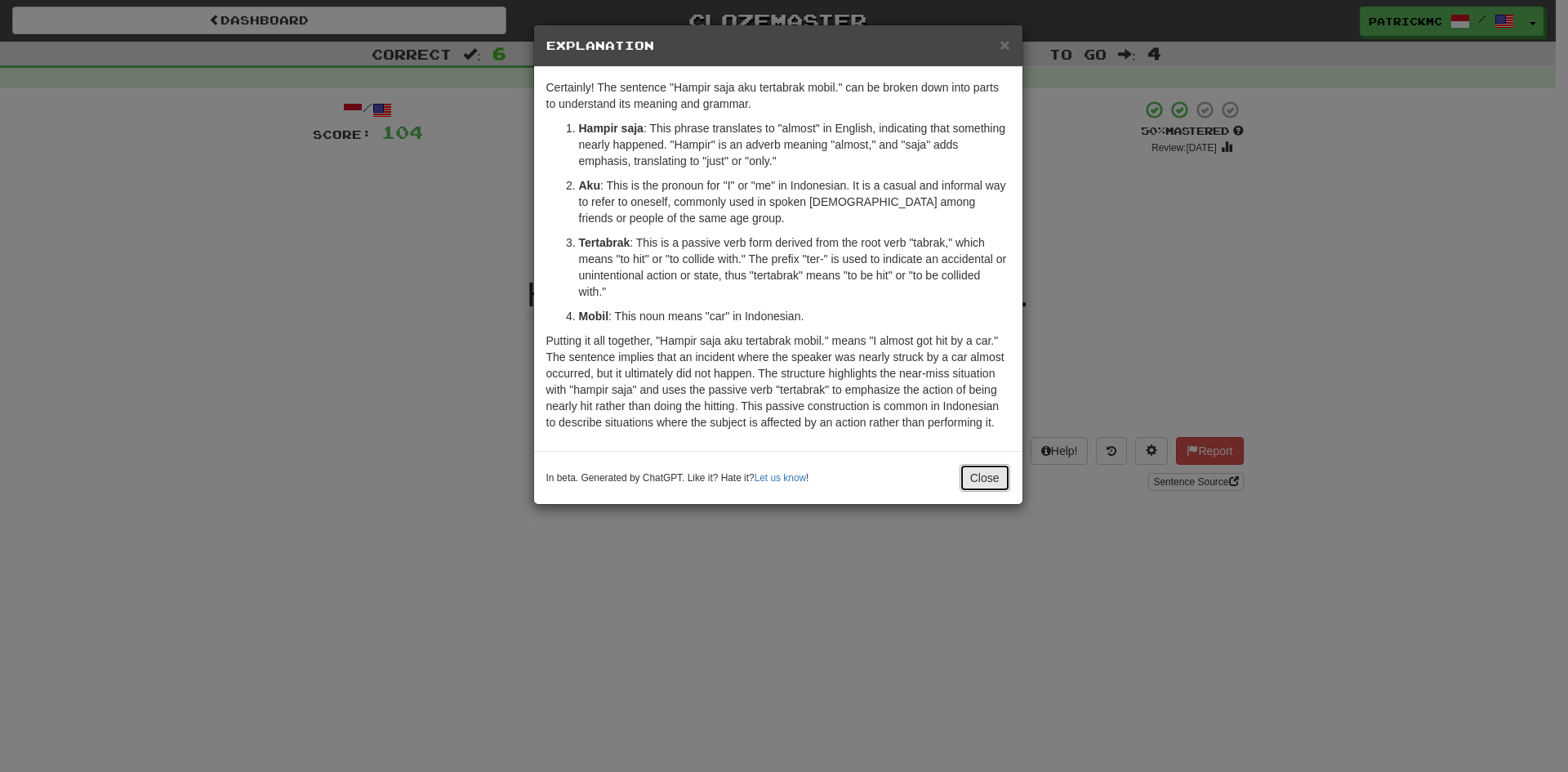
click at [994, 479] on button "Close" at bounding box center [985, 478] width 50 height 28
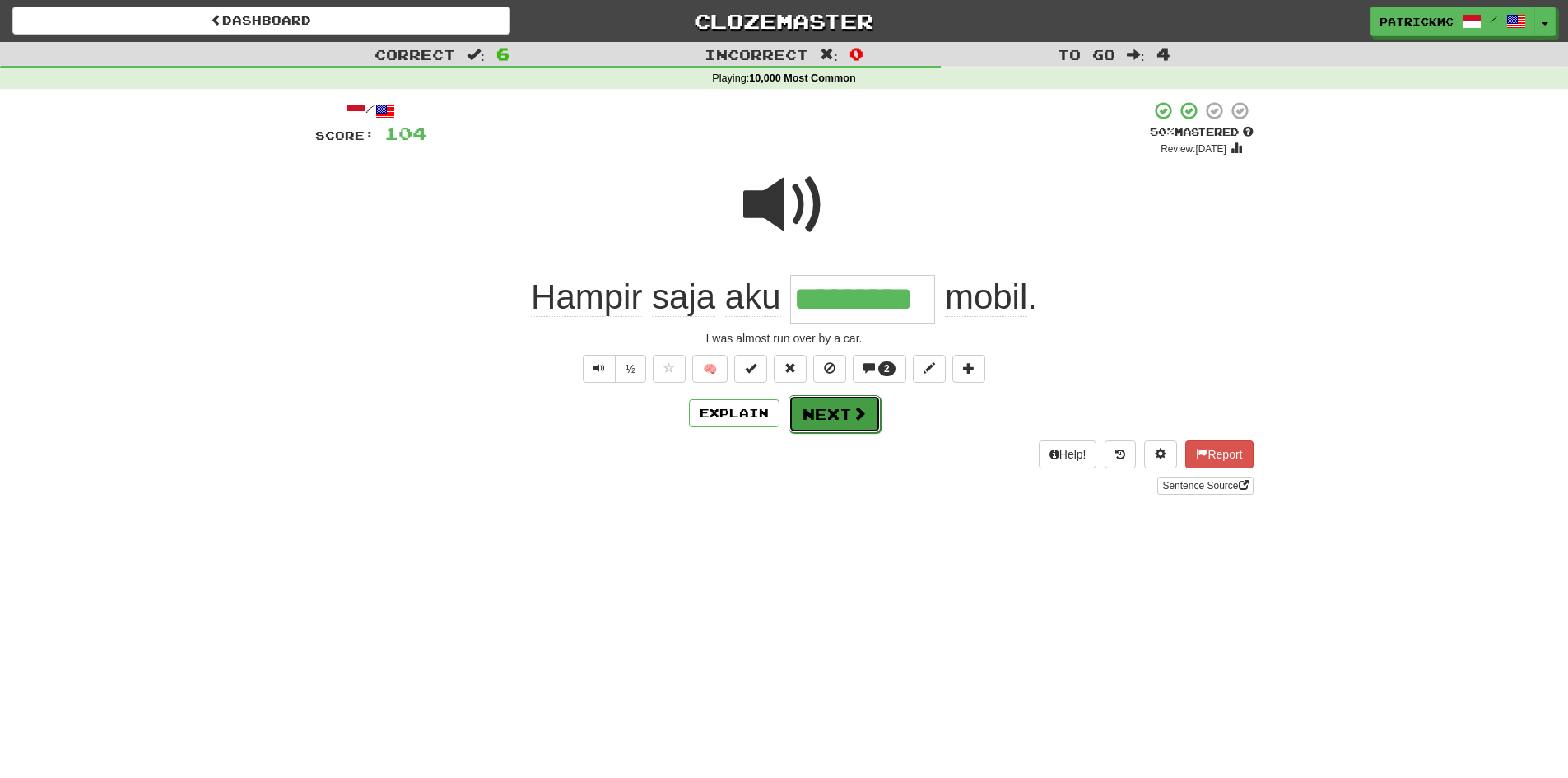
click at [854, 420] on span at bounding box center [859, 412] width 15 height 15
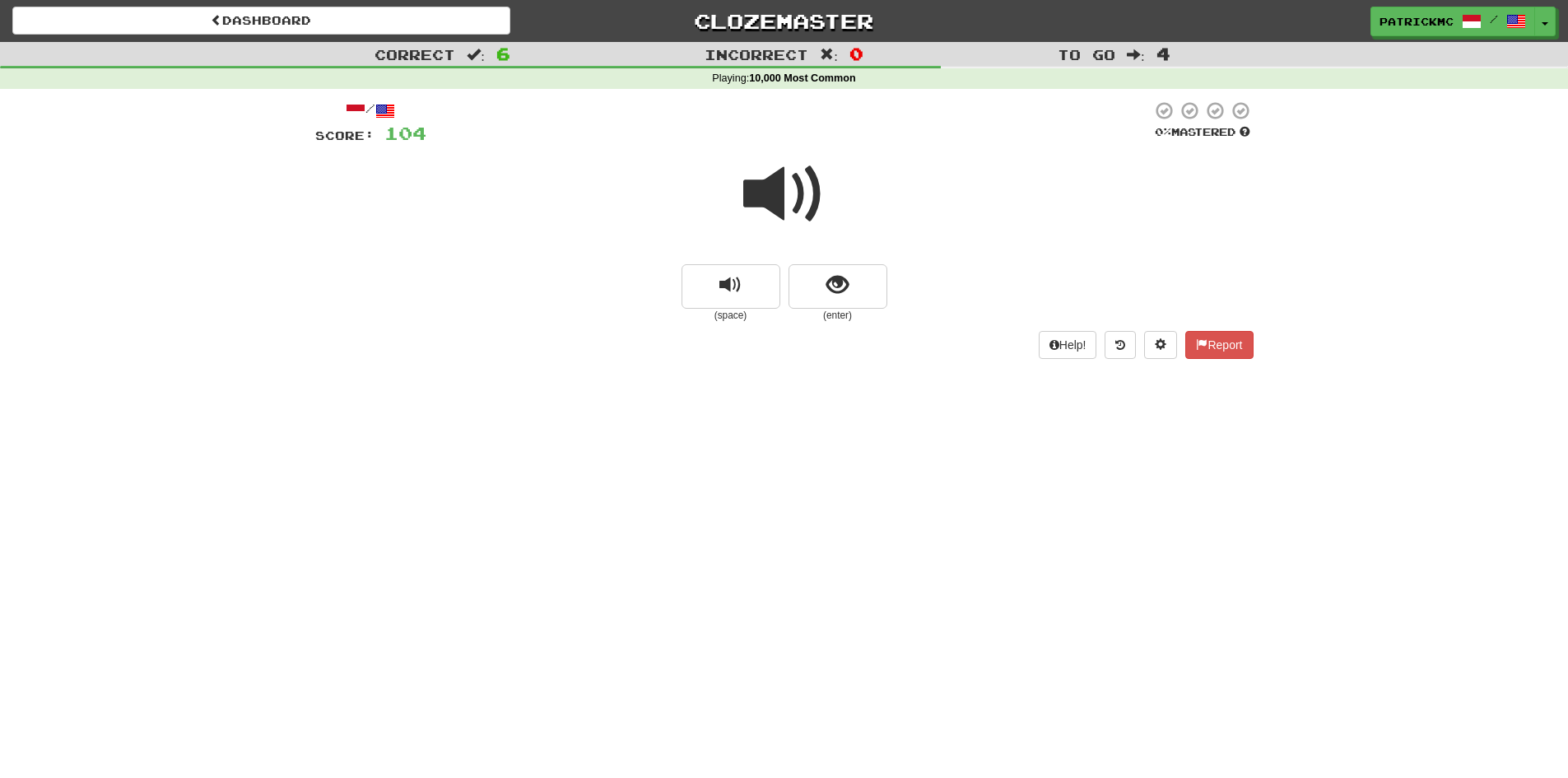
click at [801, 193] on span at bounding box center [784, 194] width 83 height 83
click at [850, 293] on button "show sentence" at bounding box center [838, 287] width 99 height 45
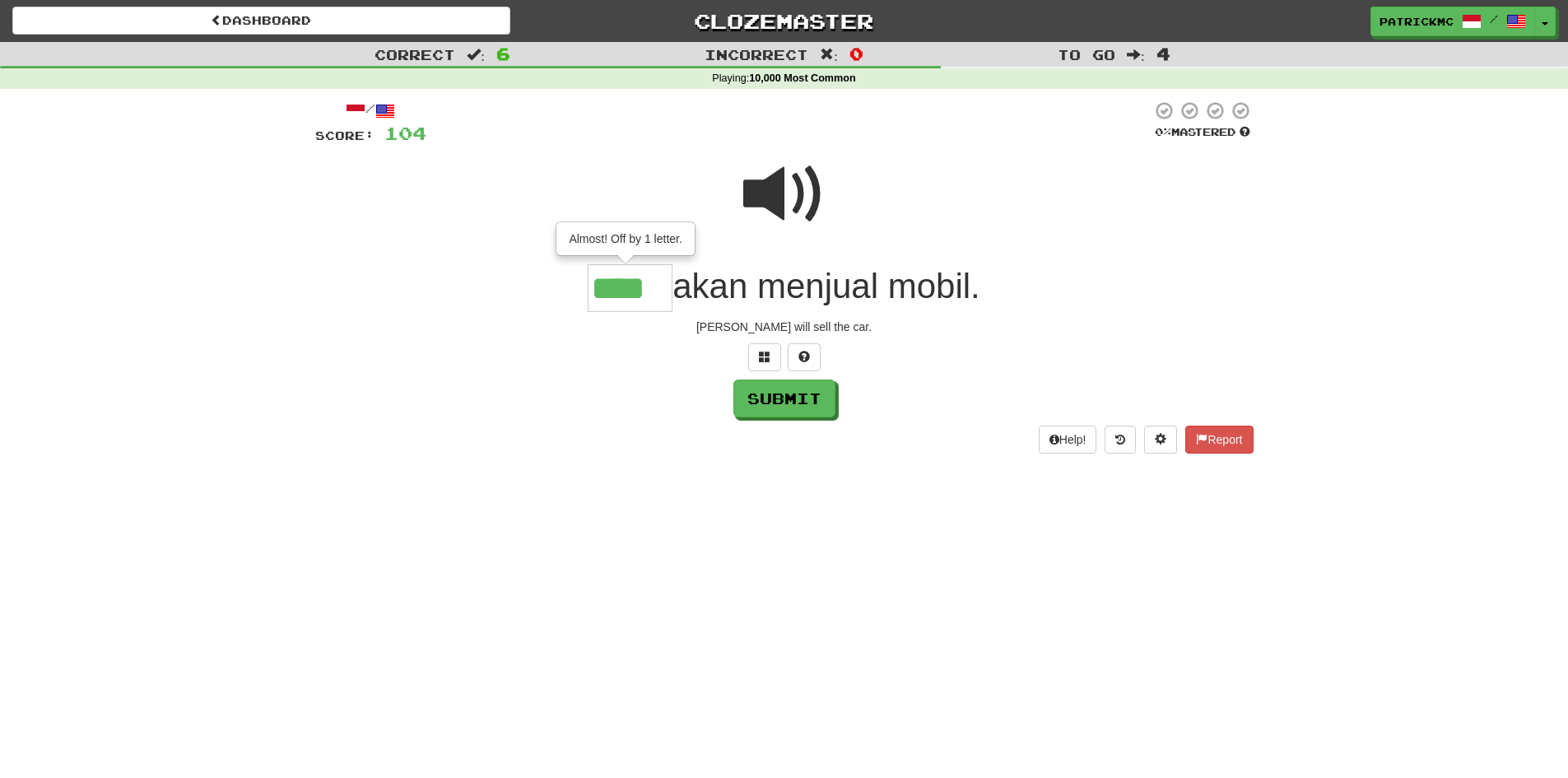
type input "****"
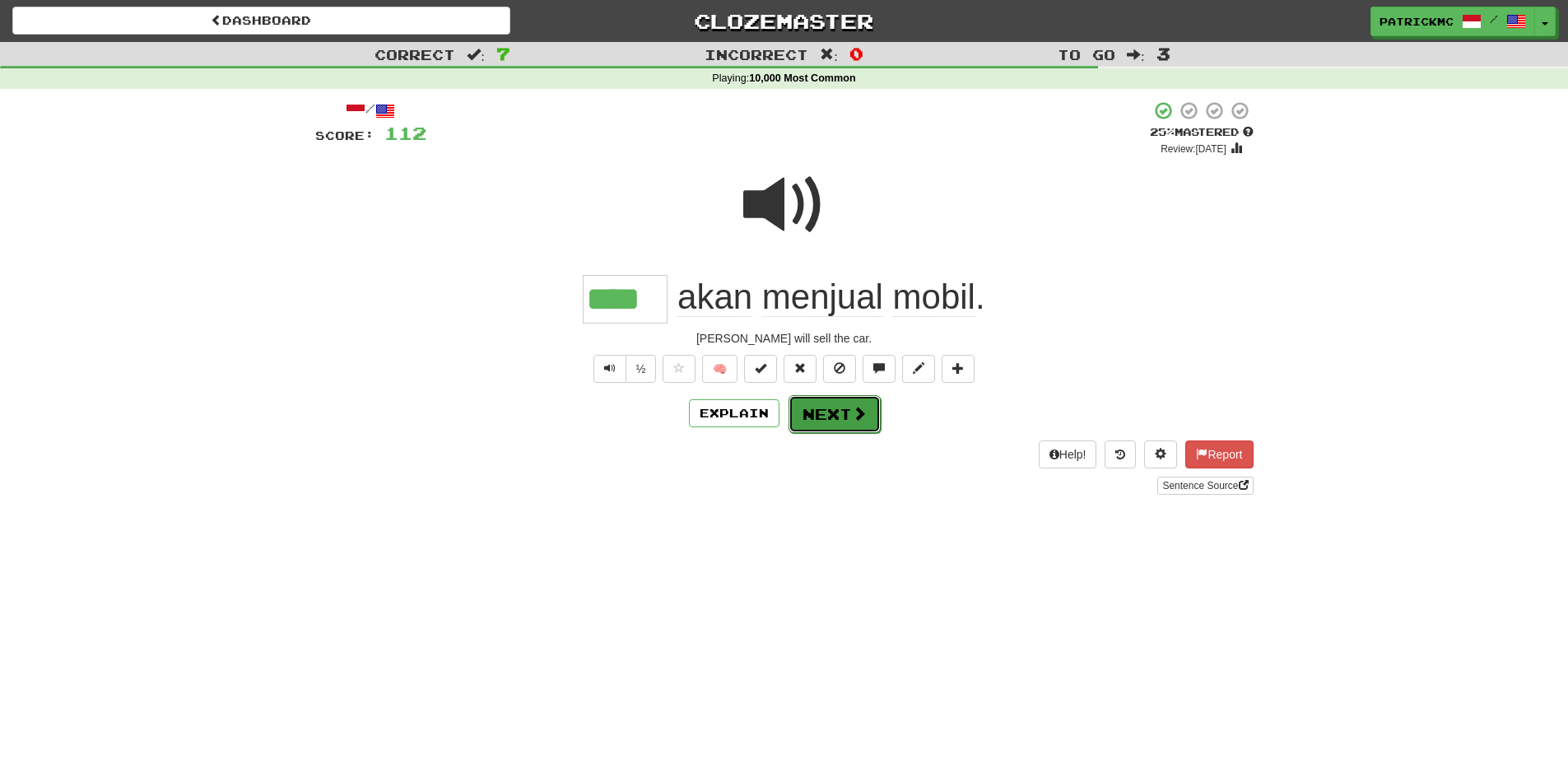
click at [833, 419] on button "Next" at bounding box center [835, 413] width 92 height 38
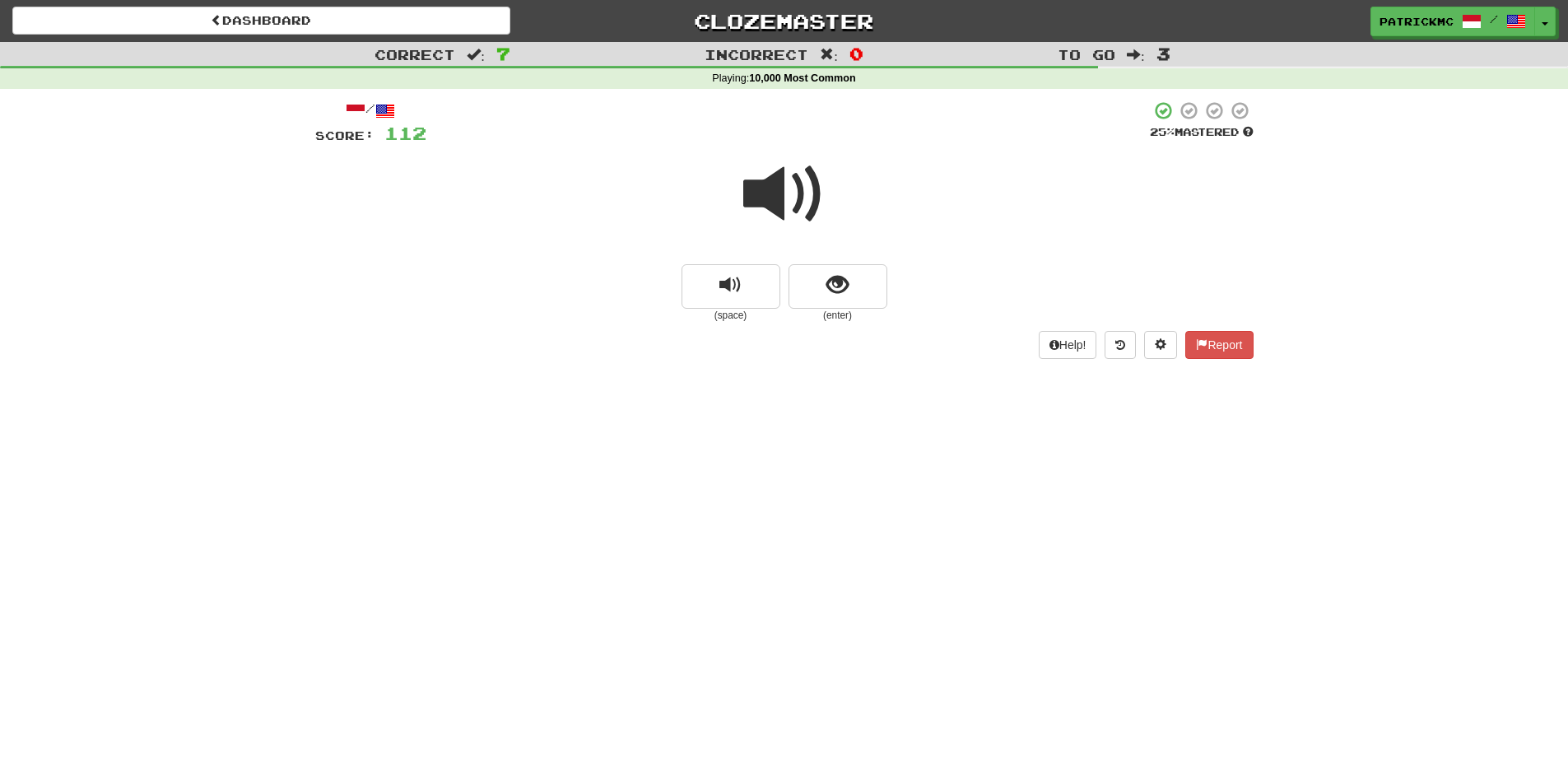
drag, startPoint x: 783, startPoint y: 209, endPoint x: 790, endPoint y: 200, distance: 11.4
click at [783, 208] on span at bounding box center [784, 194] width 83 height 83
click at [793, 197] on span at bounding box center [784, 194] width 83 height 83
click at [848, 294] on button "show sentence" at bounding box center [838, 287] width 99 height 45
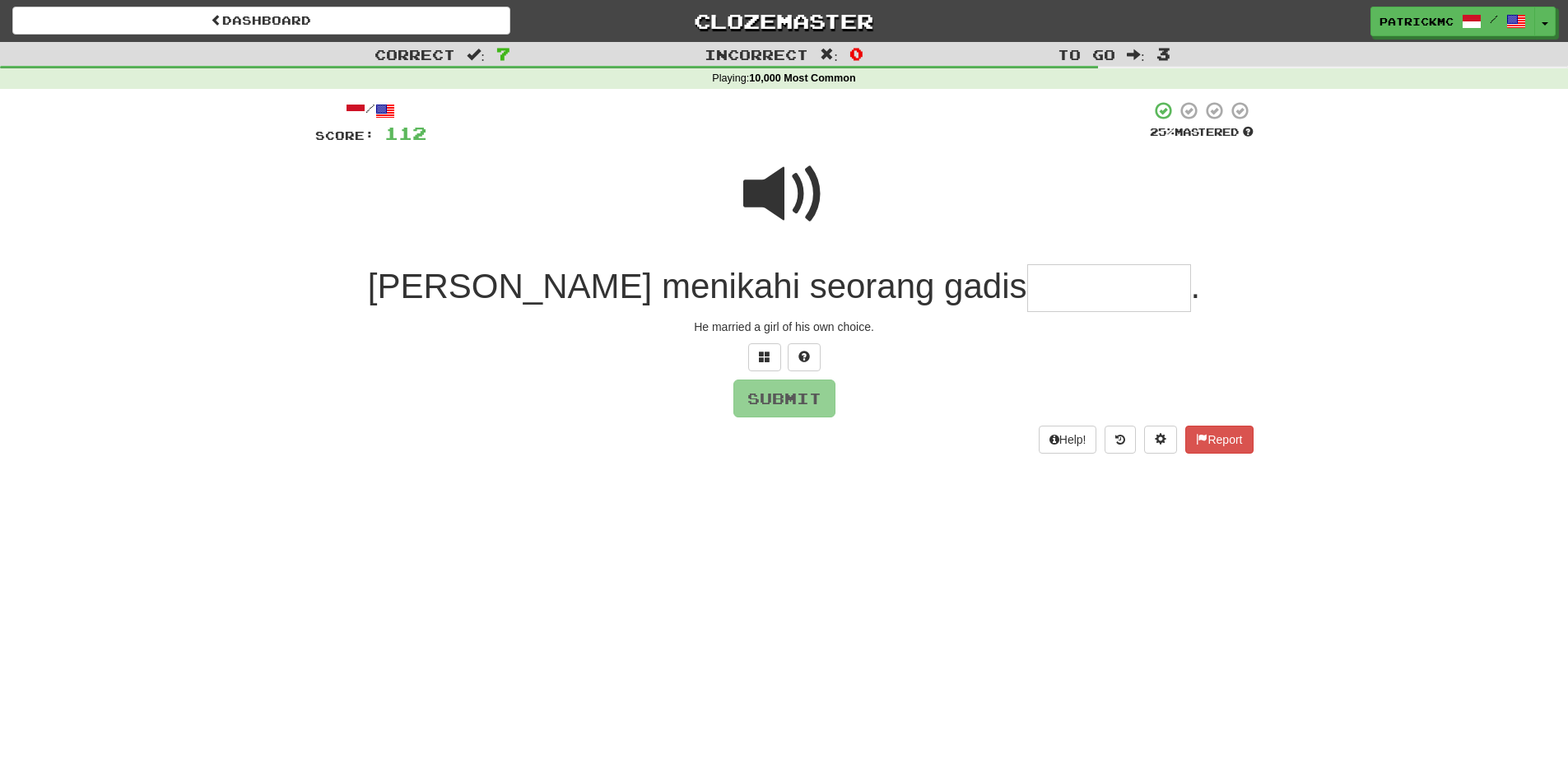
click at [795, 200] on span at bounding box center [784, 194] width 83 height 83
click at [1027, 290] on input "text" at bounding box center [1109, 289] width 163 height 49
type input "**********"
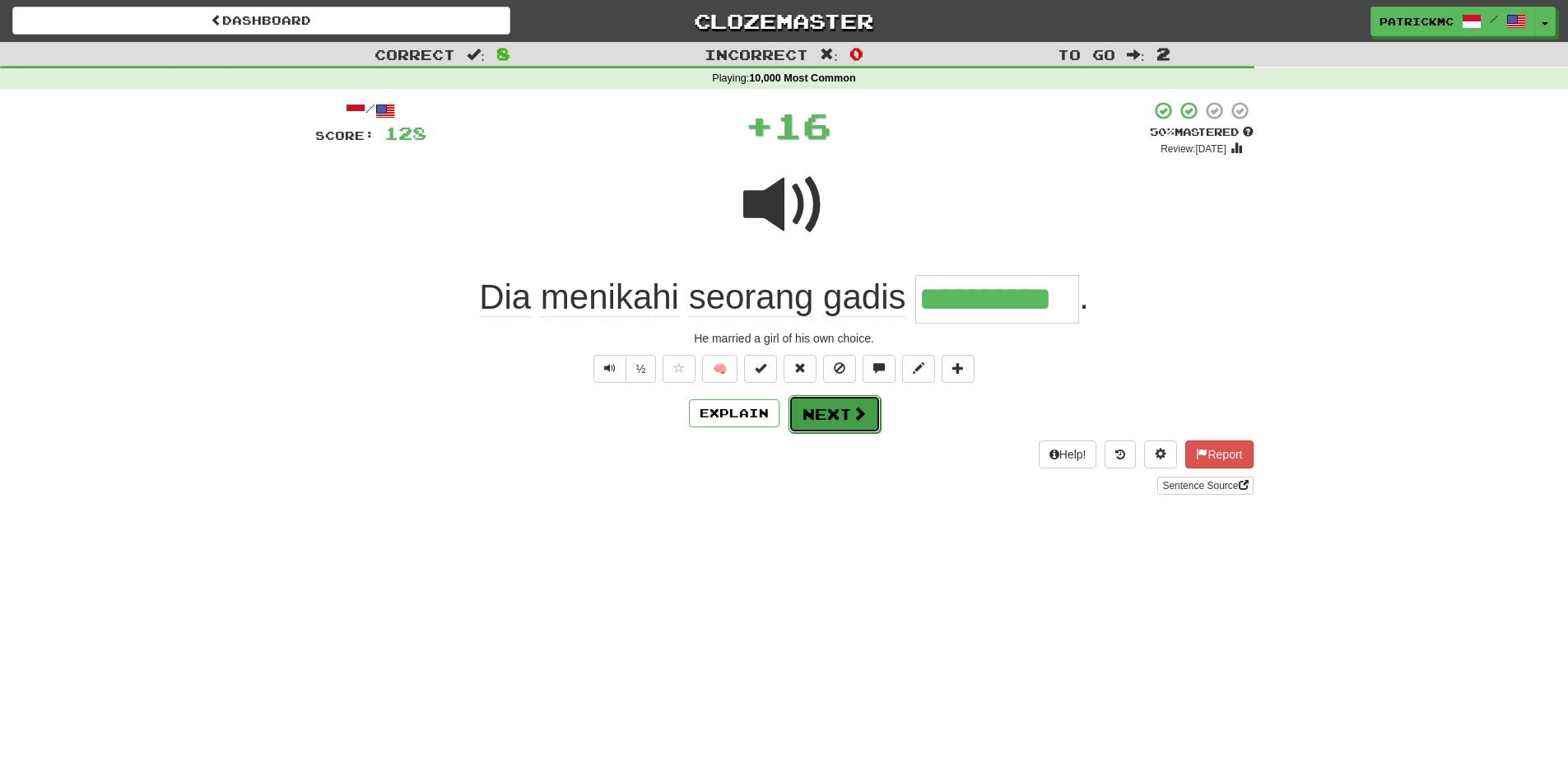
click at [837, 412] on button "Next" at bounding box center [835, 413] width 92 height 38
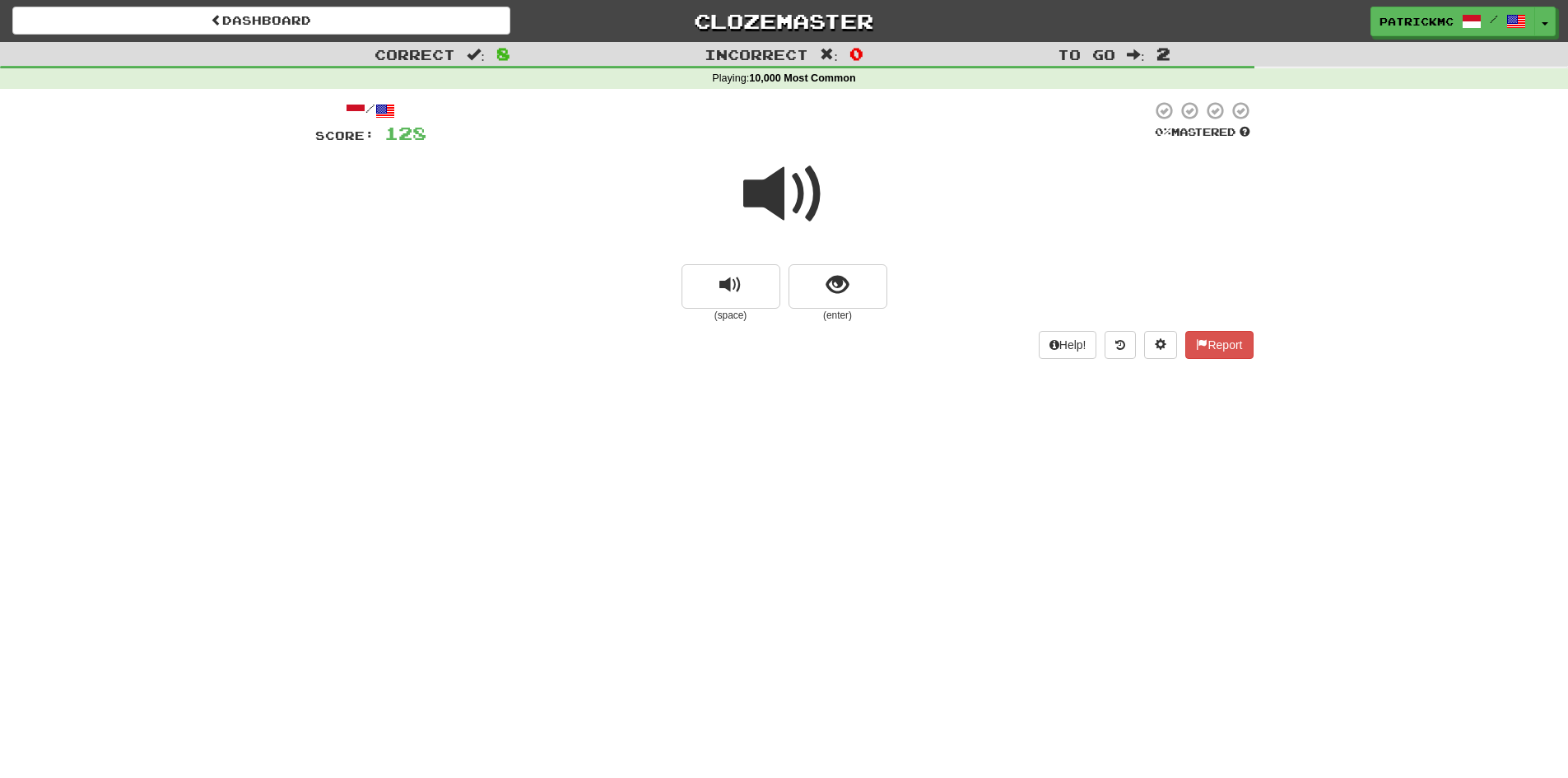
click at [775, 193] on span at bounding box center [784, 194] width 83 height 83
click at [803, 187] on span at bounding box center [784, 194] width 83 height 83
click at [847, 291] on span "show sentence" at bounding box center [837, 285] width 22 height 22
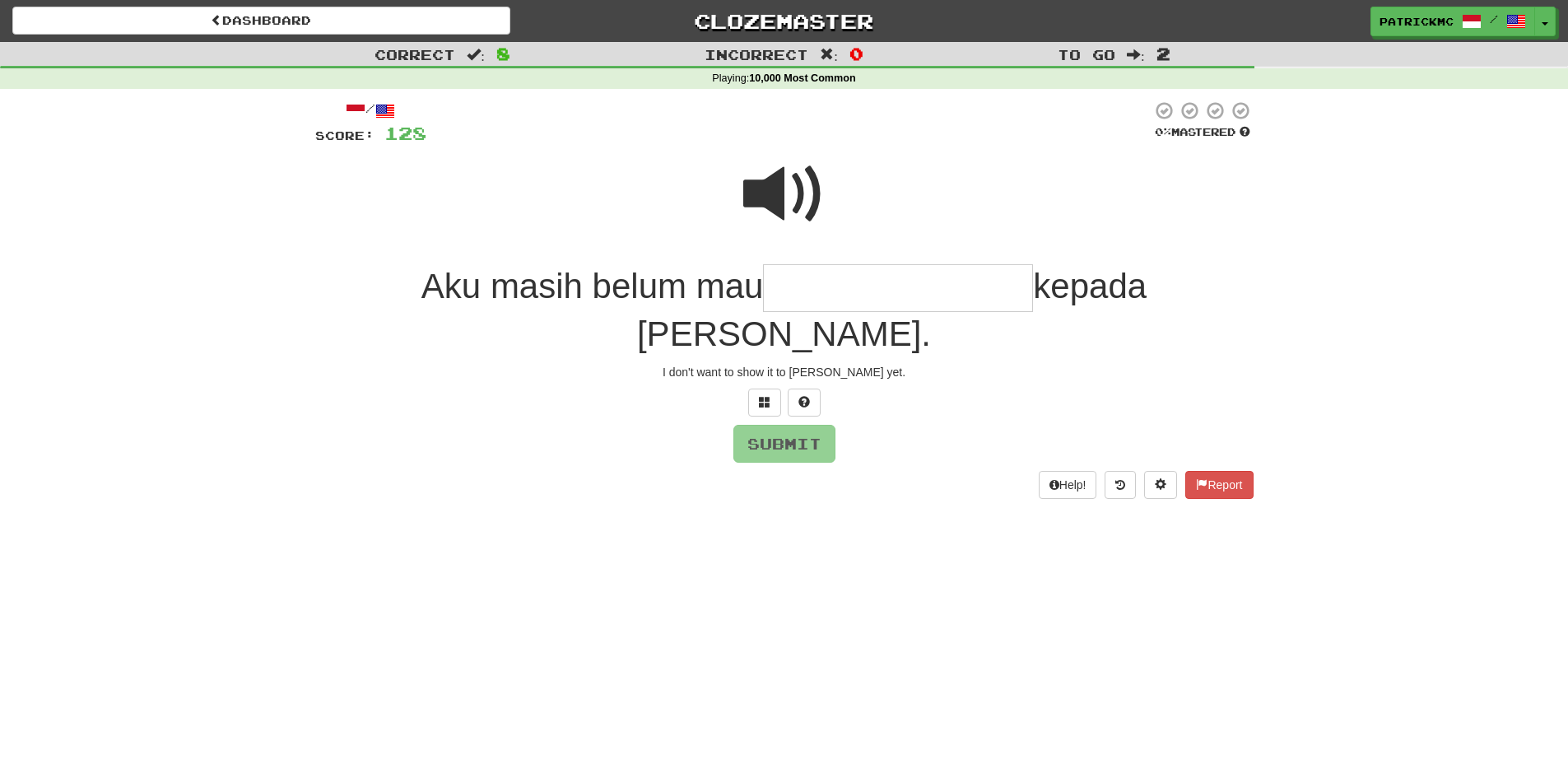
click at [778, 199] on span at bounding box center [784, 194] width 83 height 83
click at [869, 286] on input "text" at bounding box center [897, 289] width 269 height 49
type input "**********"
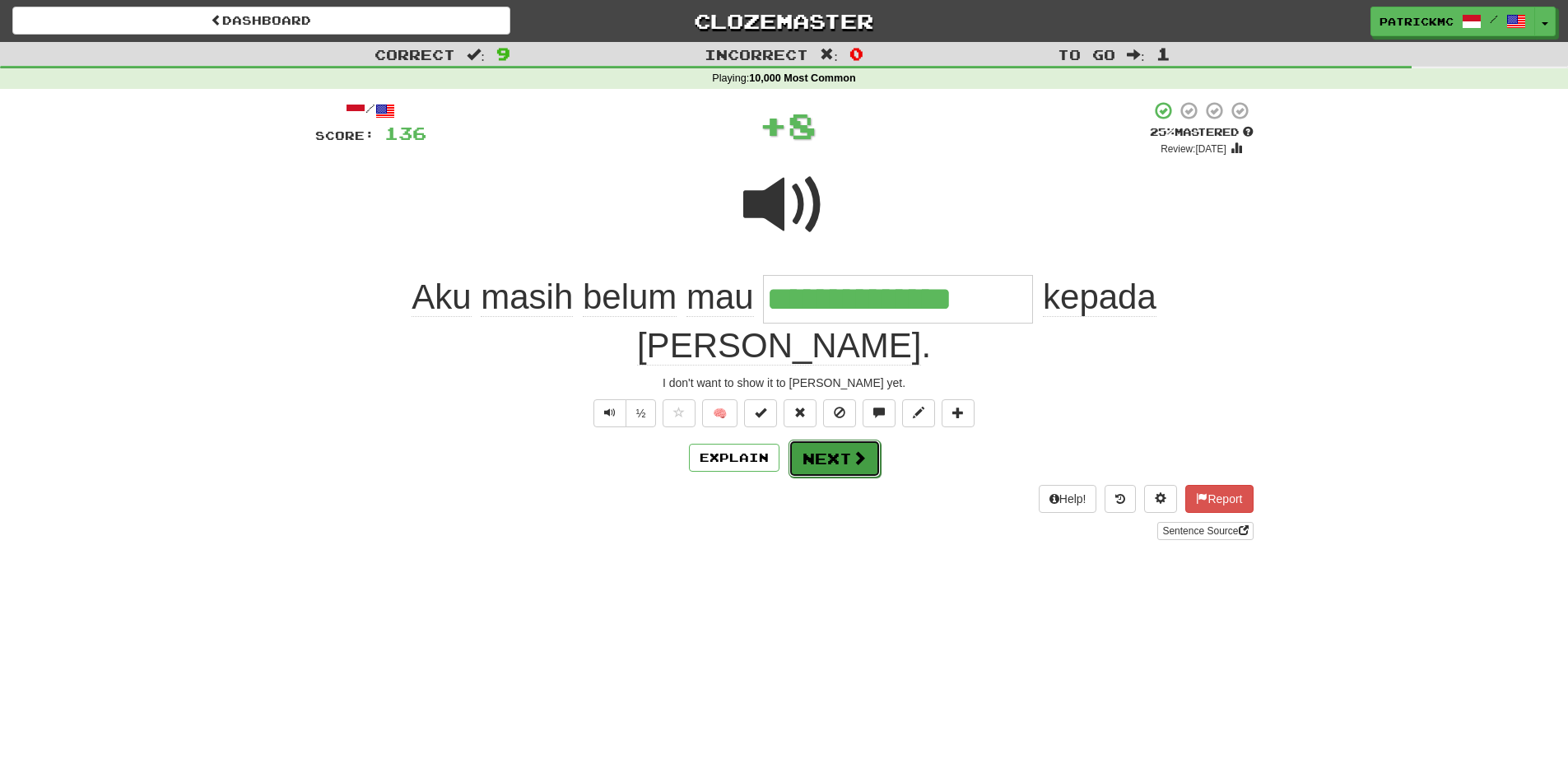
click at [847, 440] on button "Next" at bounding box center [835, 458] width 92 height 38
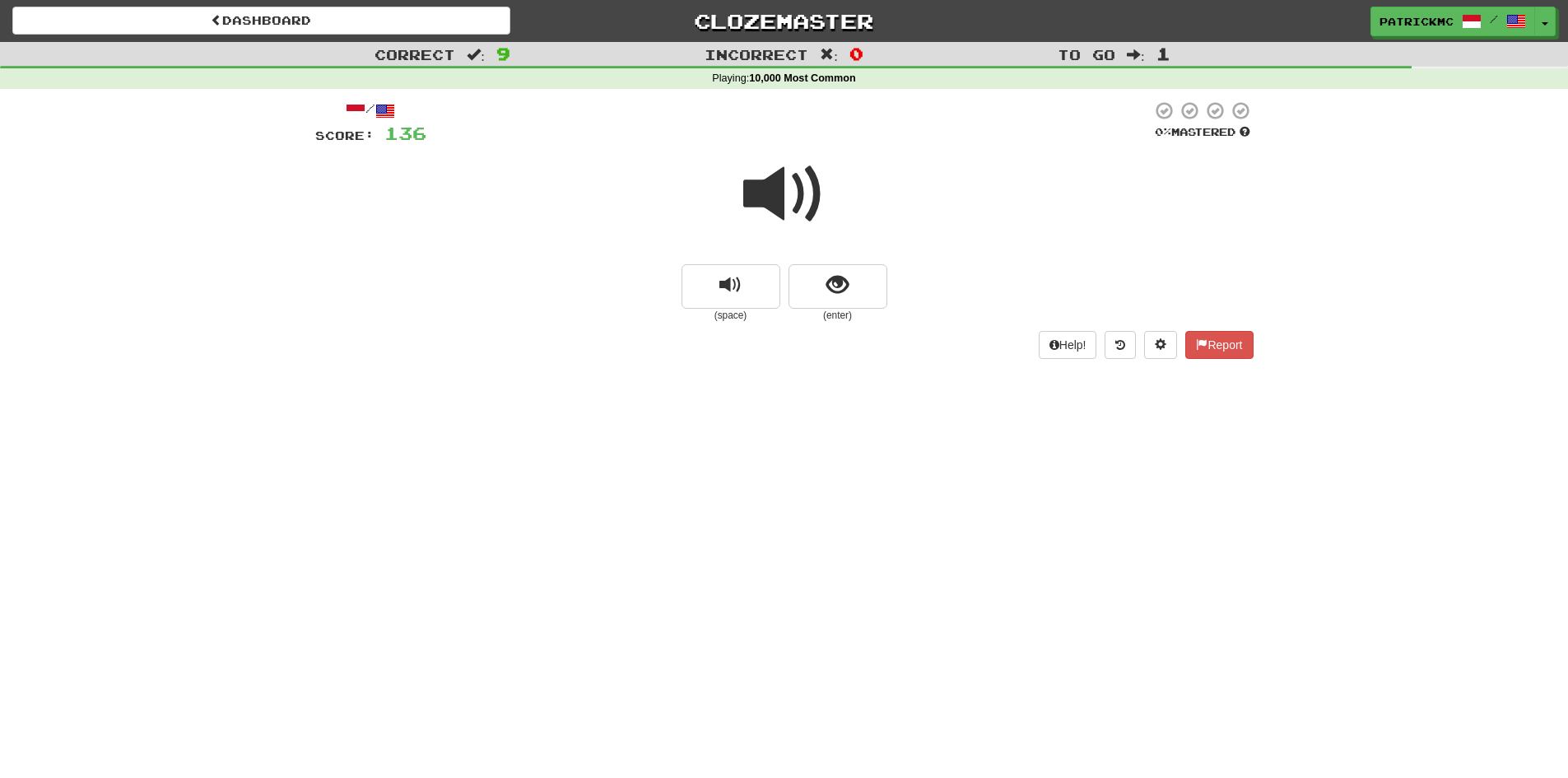
click at [760, 198] on span at bounding box center [784, 194] width 83 height 83
click at [804, 197] on span at bounding box center [784, 194] width 83 height 83
click at [772, 187] on span at bounding box center [784, 194] width 83 height 83
click at [837, 285] on span "show sentence" at bounding box center [837, 285] width 22 height 22
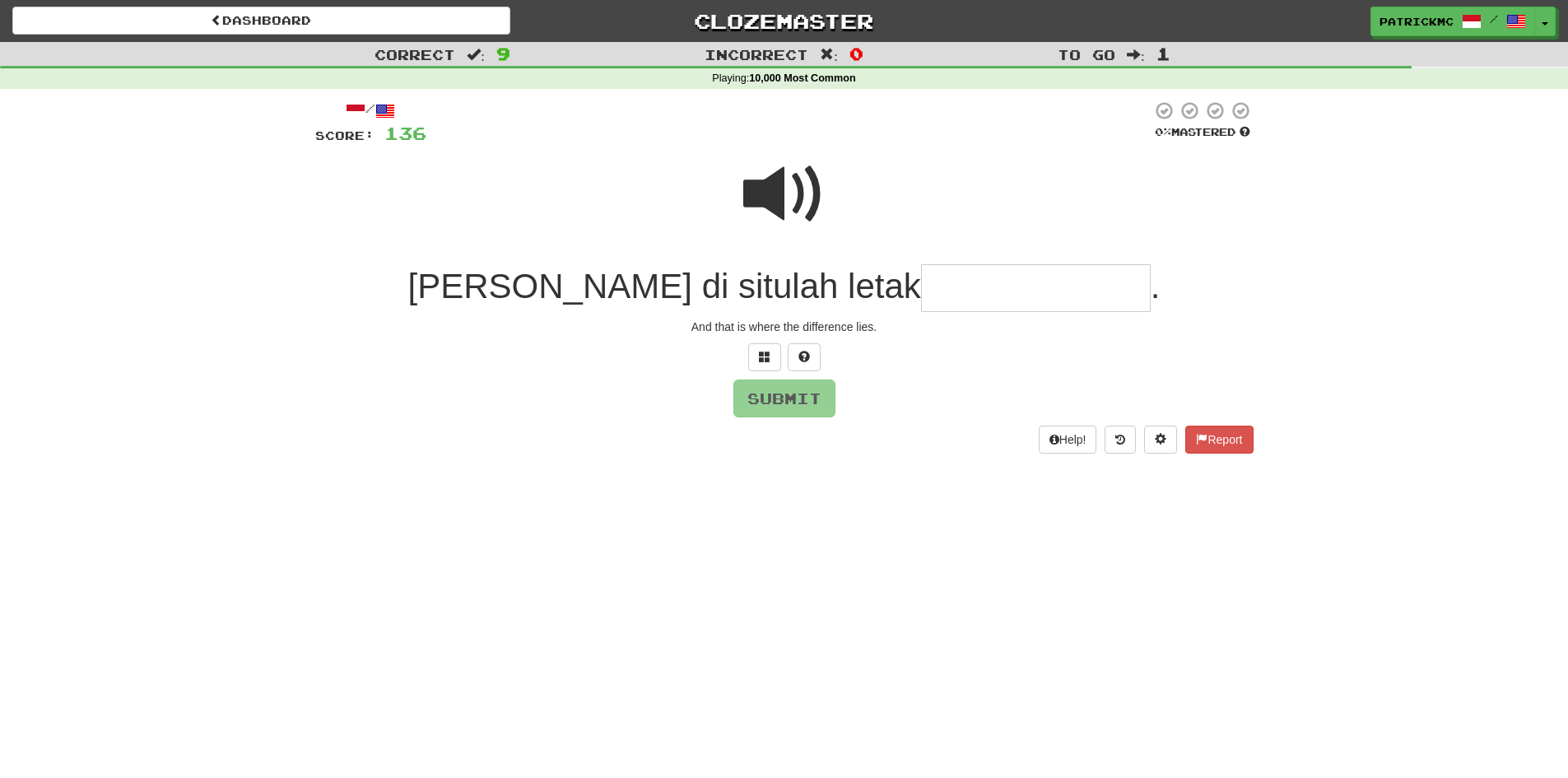
click at [768, 190] on span at bounding box center [784, 194] width 83 height 83
click at [921, 286] on input "text" at bounding box center [1036, 289] width 230 height 49
type input "**********"
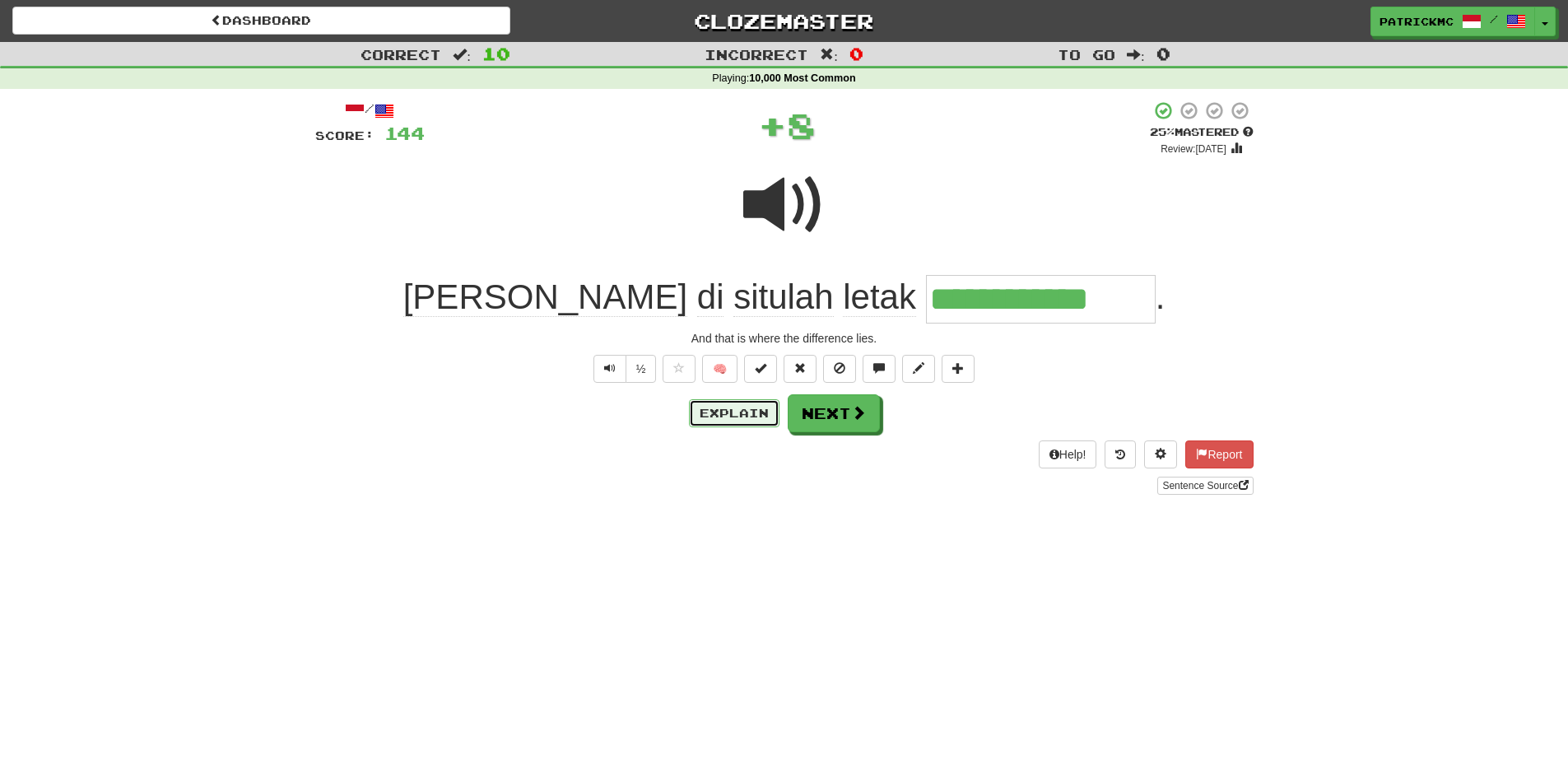
click at [739, 420] on button "Explain" at bounding box center [733, 412] width 90 height 28
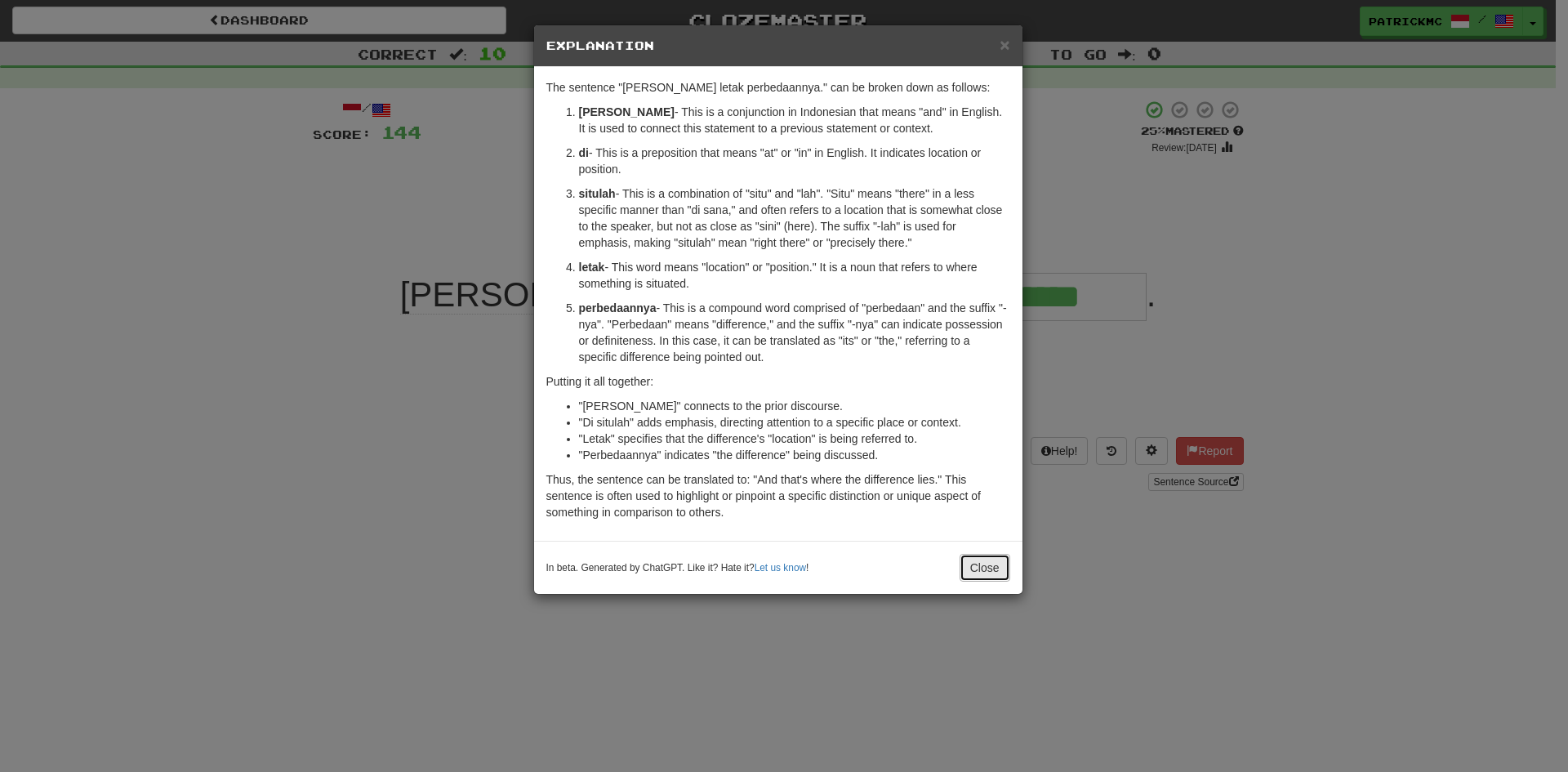
click at [993, 564] on button "Close" at bounding box center [985, 567] width 50 height 28
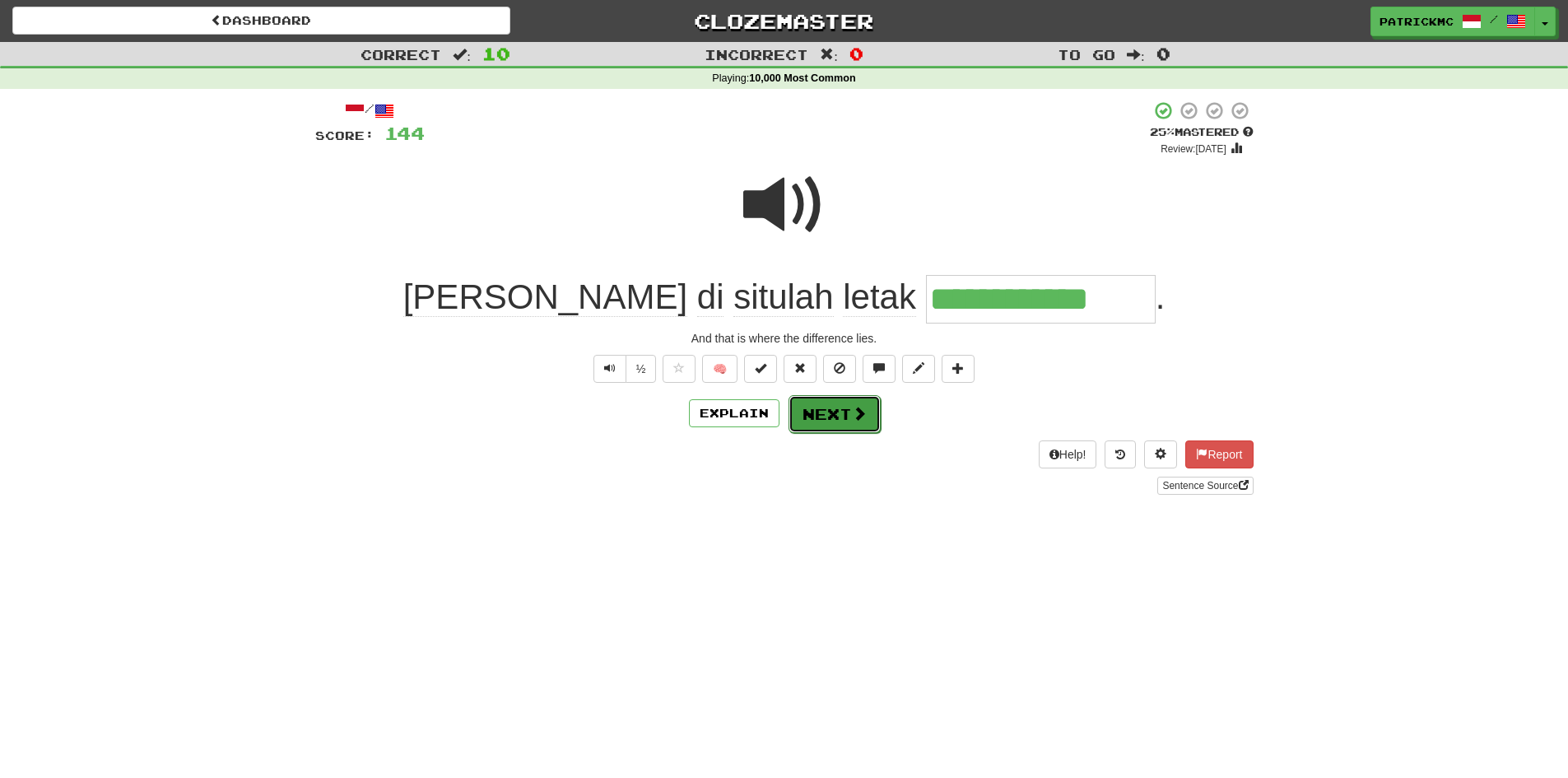
click at [844, 413] on button "Next" at bounding box center [835, 413] width 92 height 38
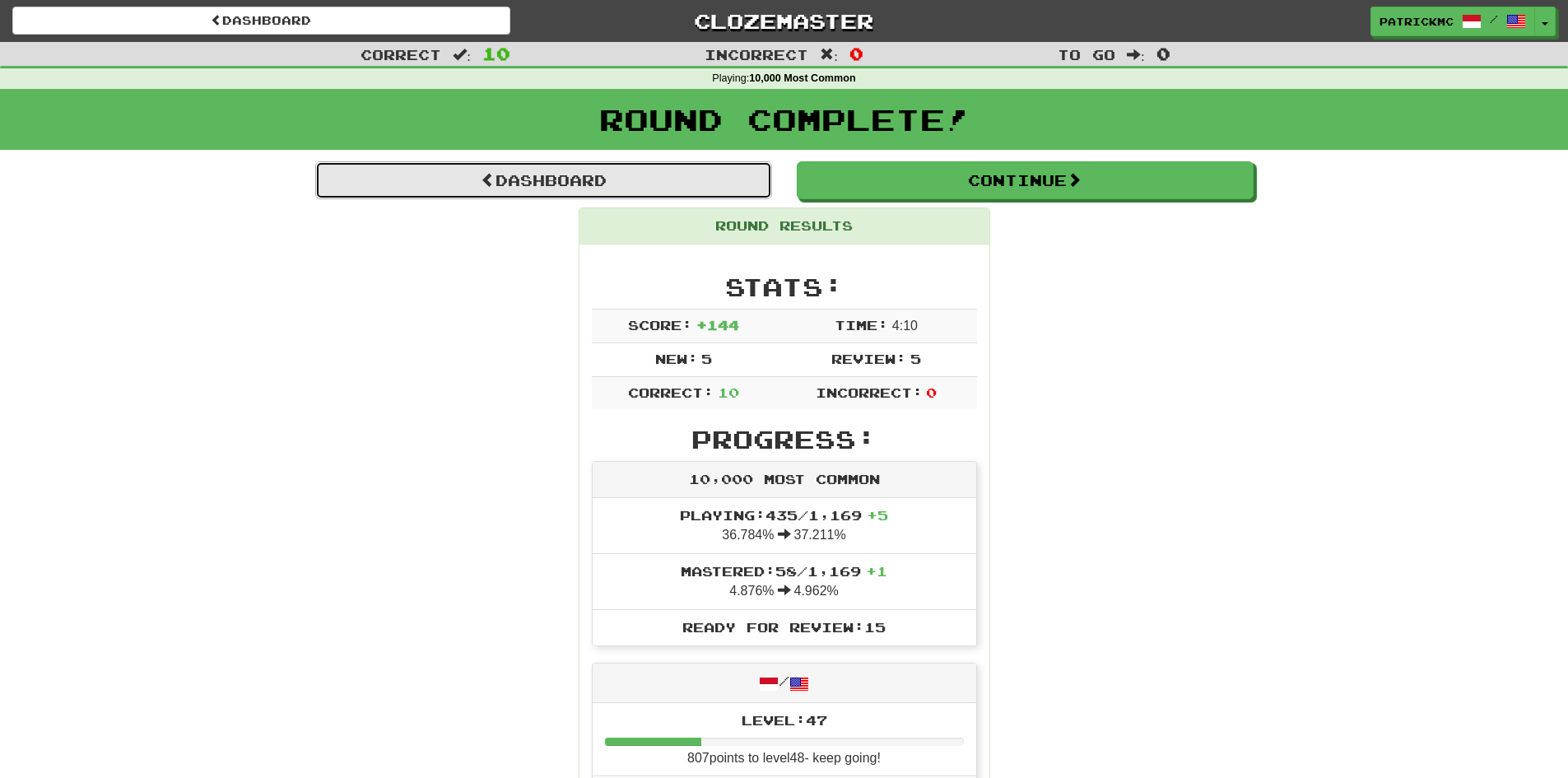
click at [489, 180] on link "Dashboard" at bounding box center [544, 180] width 457 height 38
